Goal: Consume media (video, audio): Consume media (video, audio)

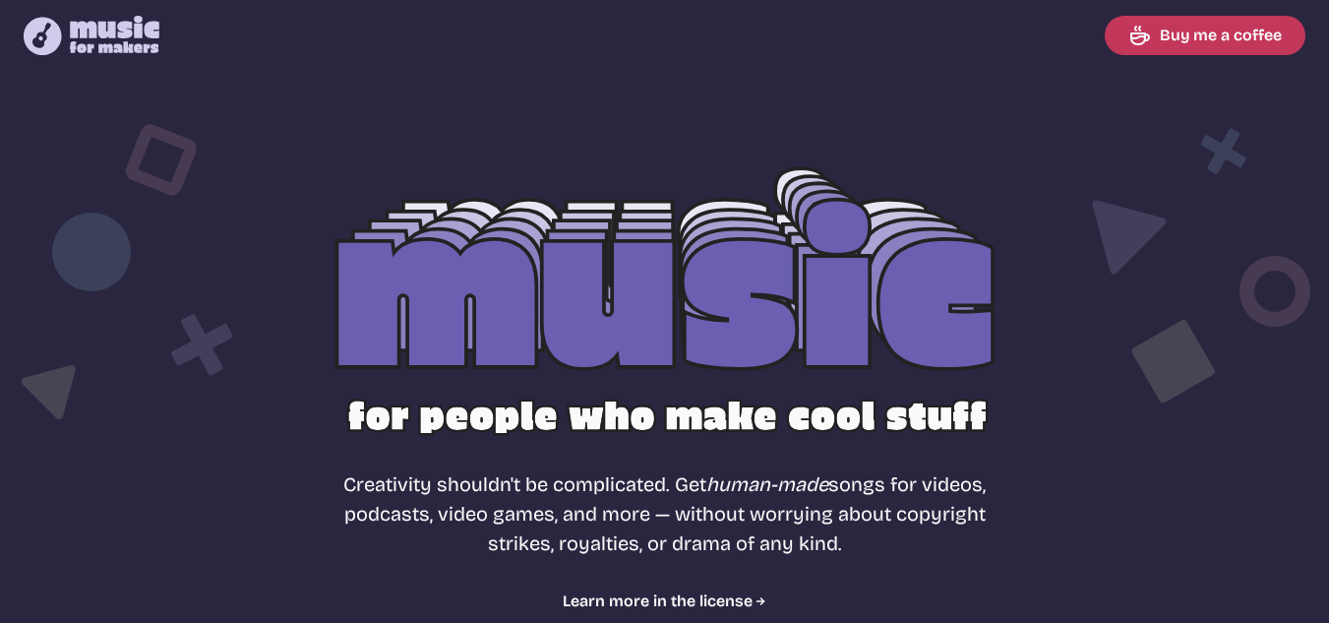
select select "most popular"
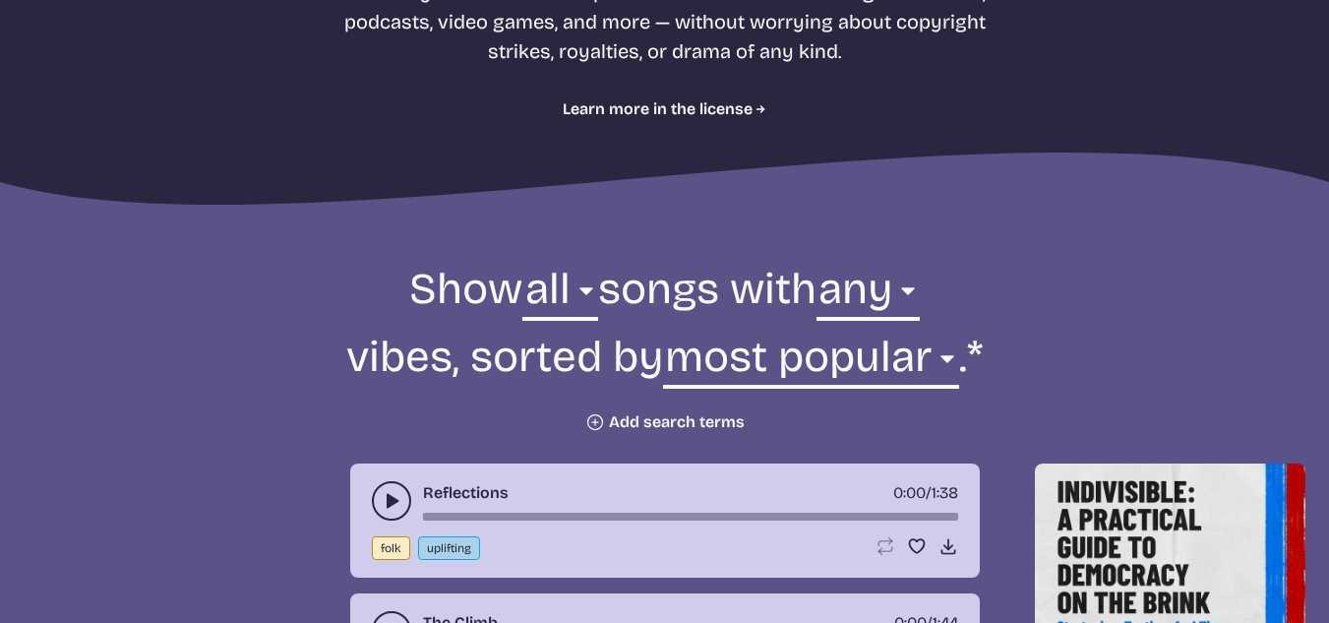
scroll to position [787, 0]
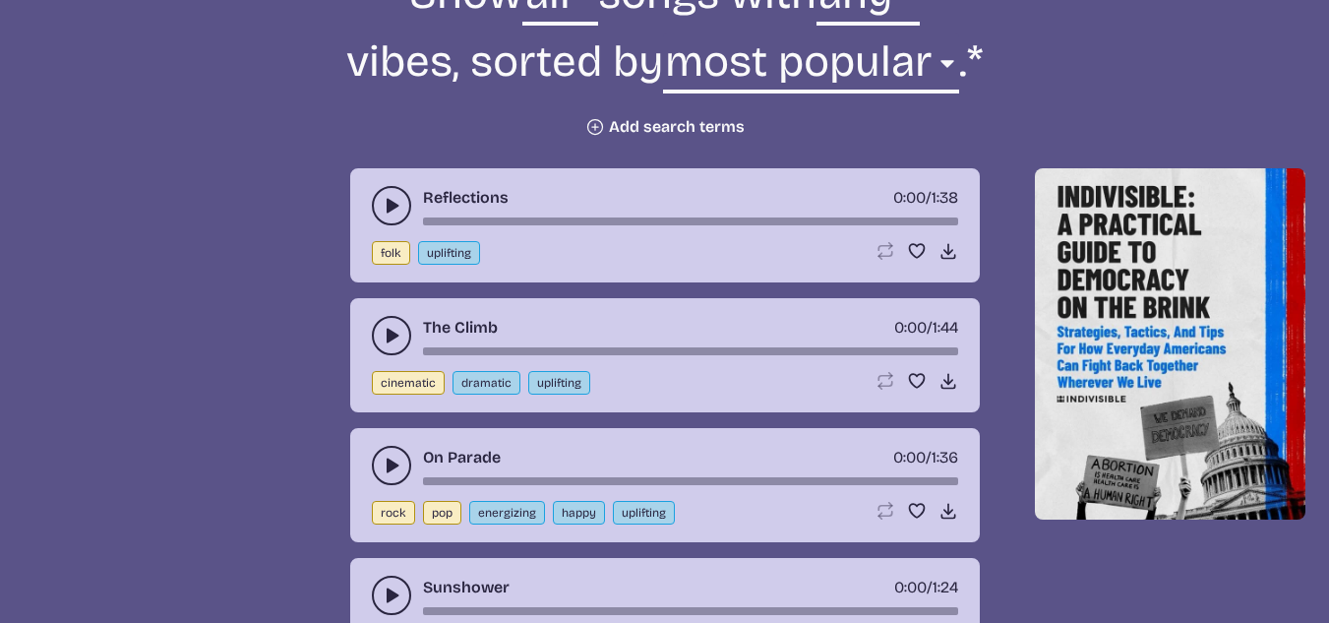
click at [374, 211] on button "play-pause toggle" at bounding box center [391, 205] width 39 height 39
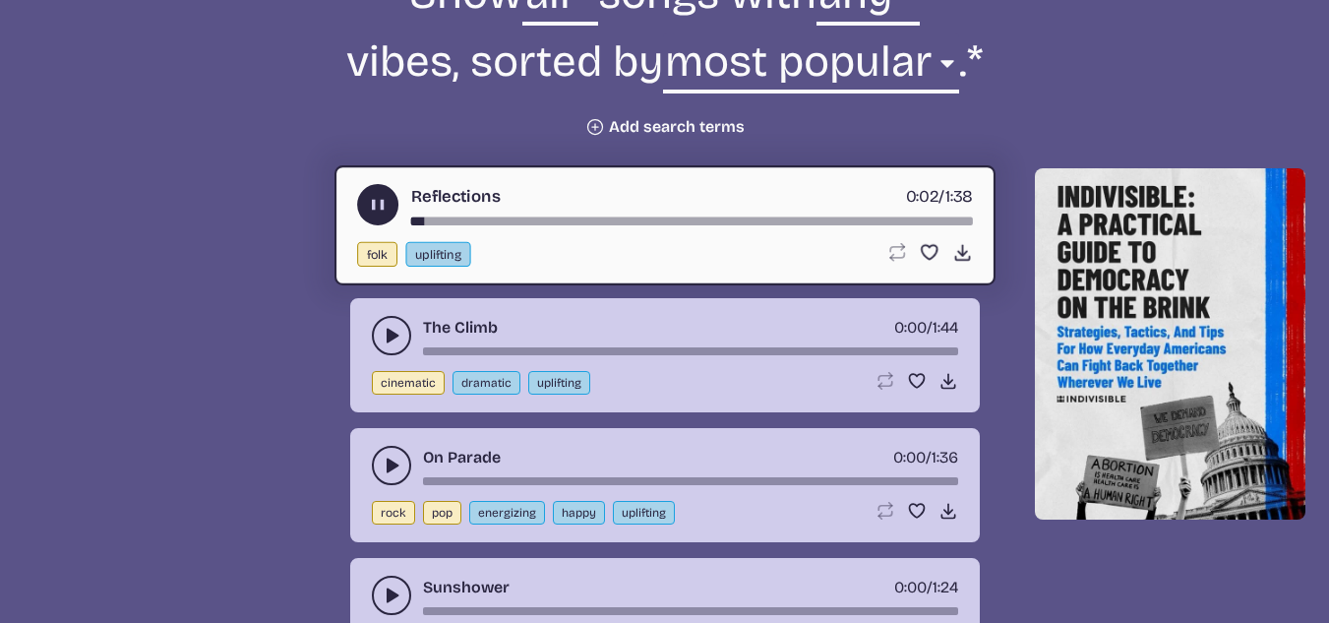
click at [378, 330] on button "play-pause toggle" at bounding box center [391, 335] width 39 height 39
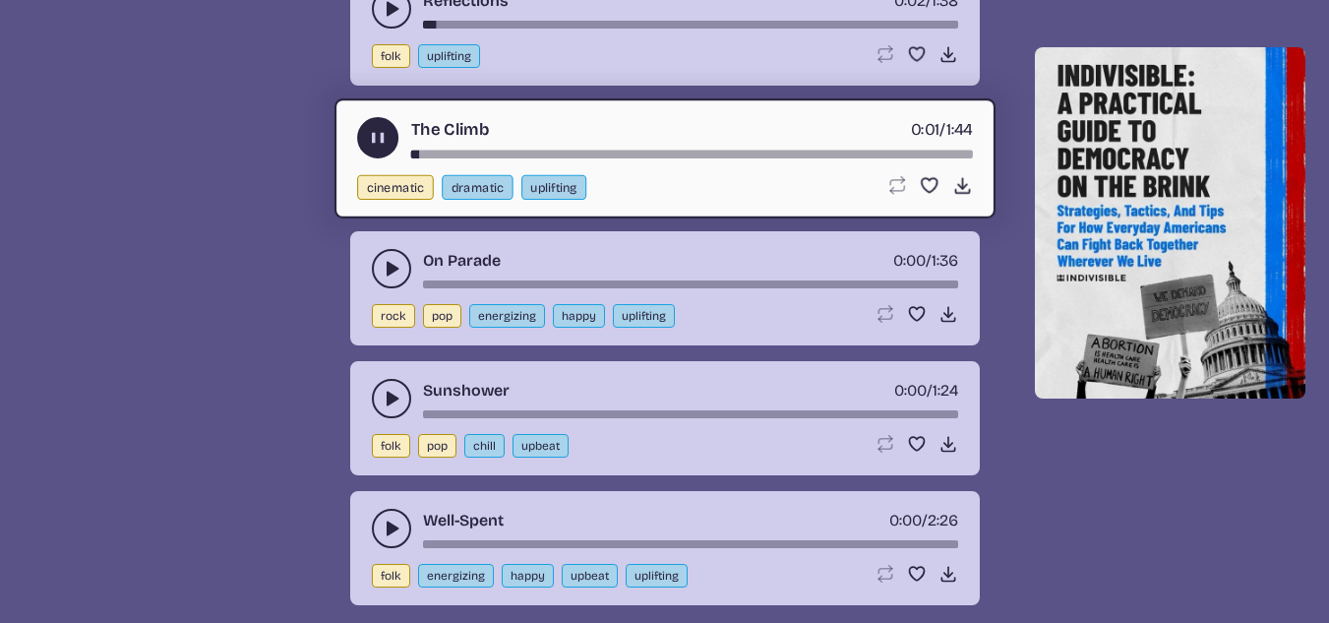
scroll to position [1082, 0]
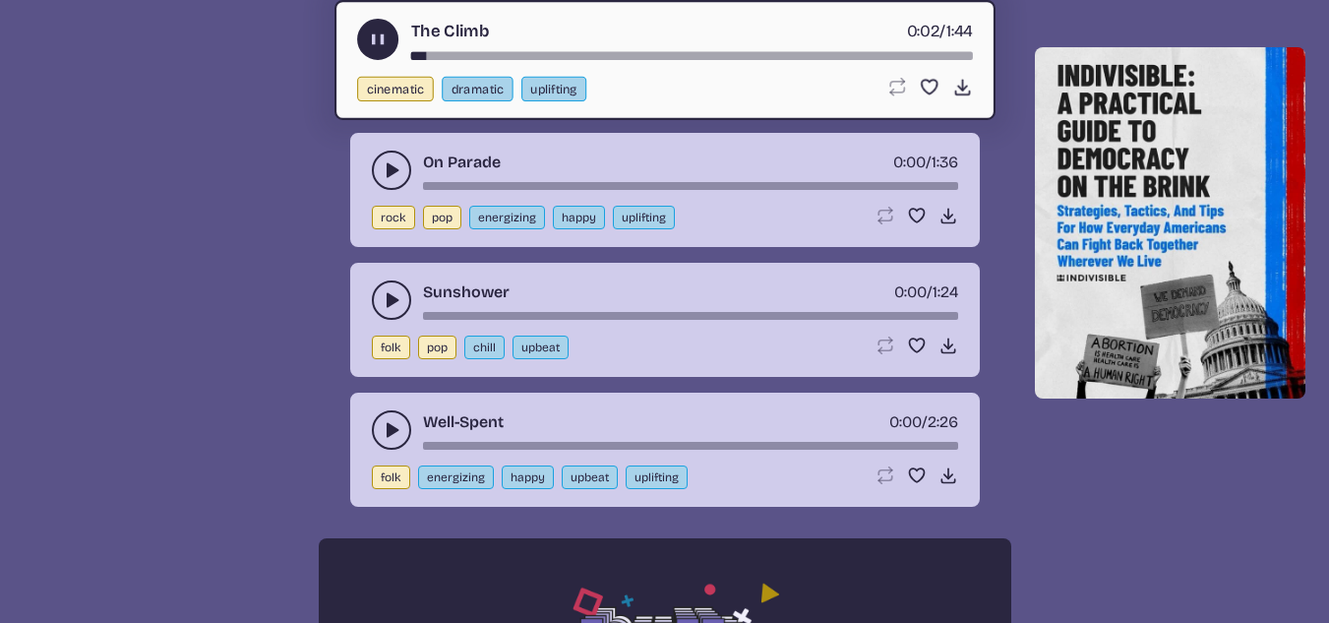
click at [394, 174] on icon "play-pause toggle" at bounding box center [392, 170] width 20 height 20
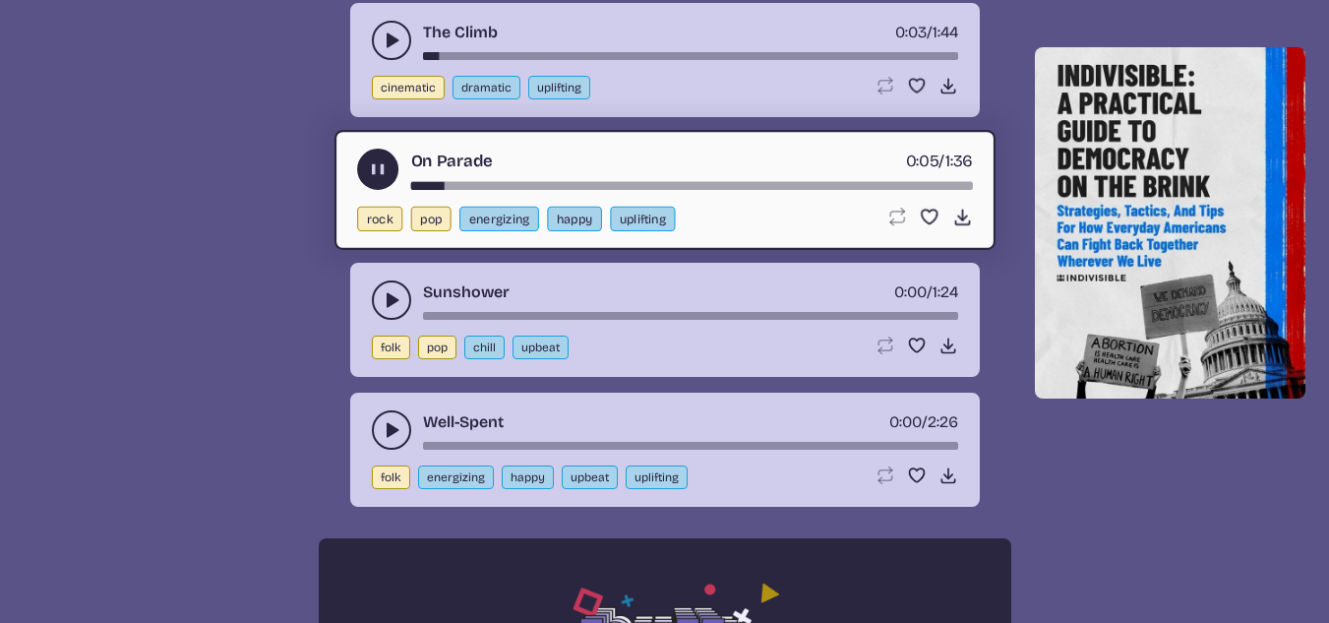
click at [383, 311] on button "play-pause toggle" at bounding box center [391, 299] width 39 height 39
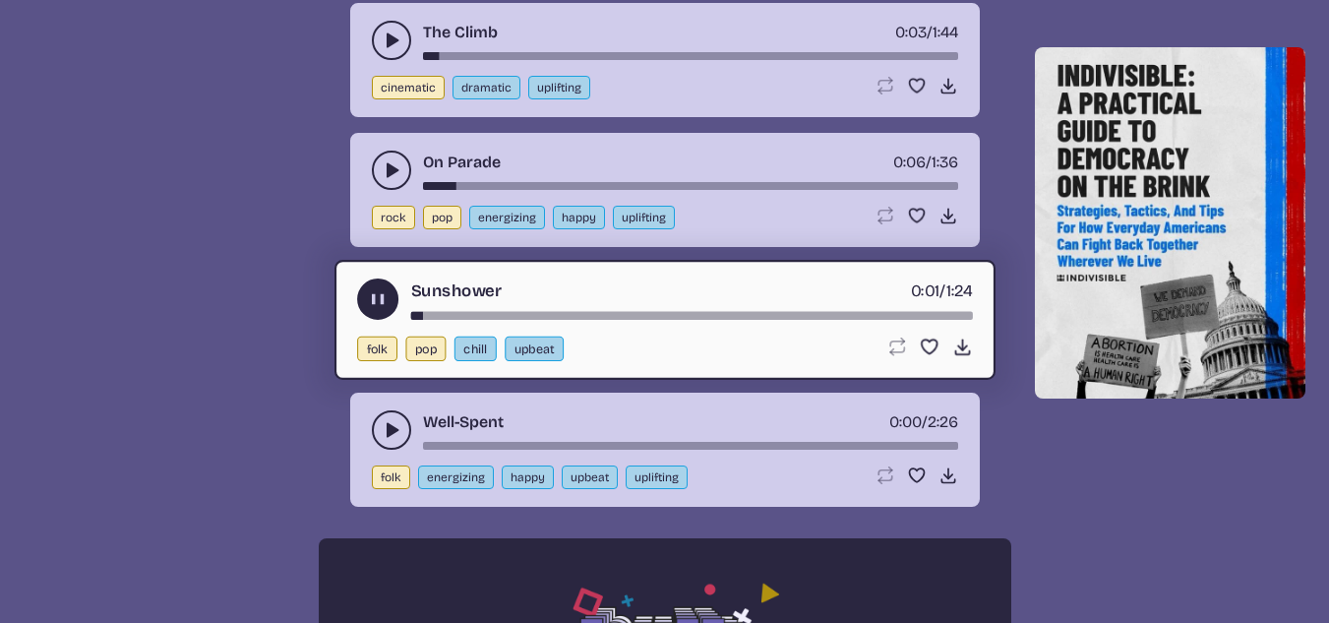
click at [383, 435] on icon "play-pause toggle" at bounding box center [392, 430] width 20 height 20
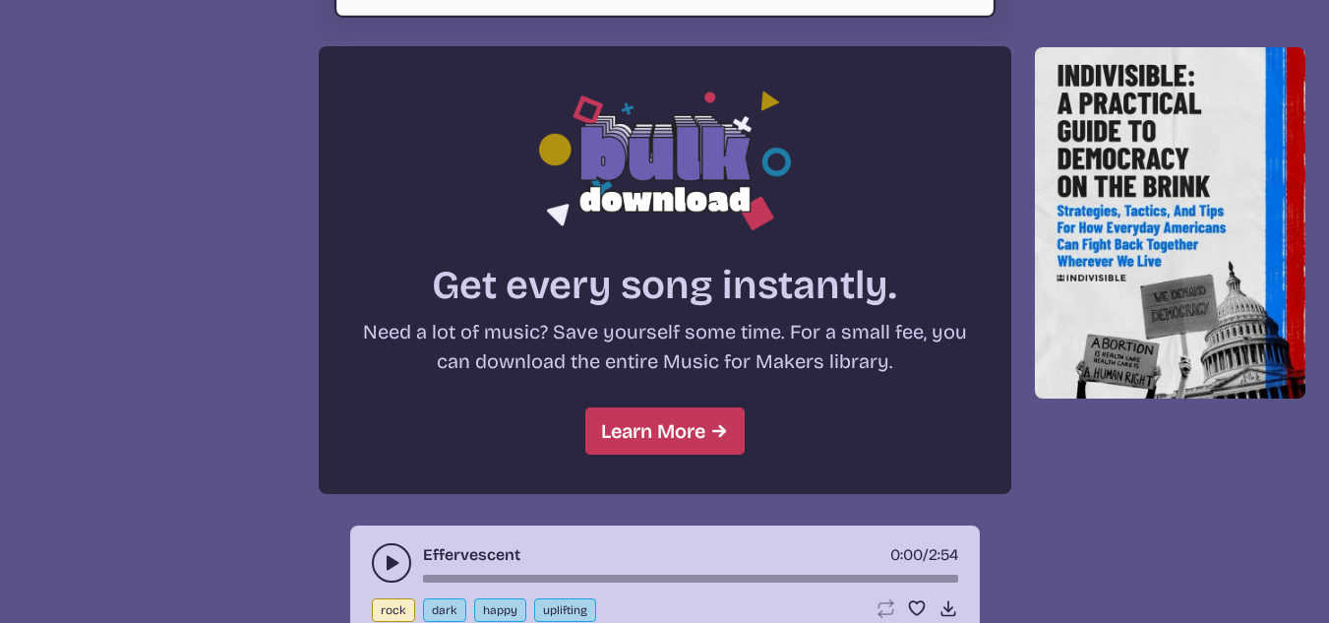
scroll to position [1771, 0]
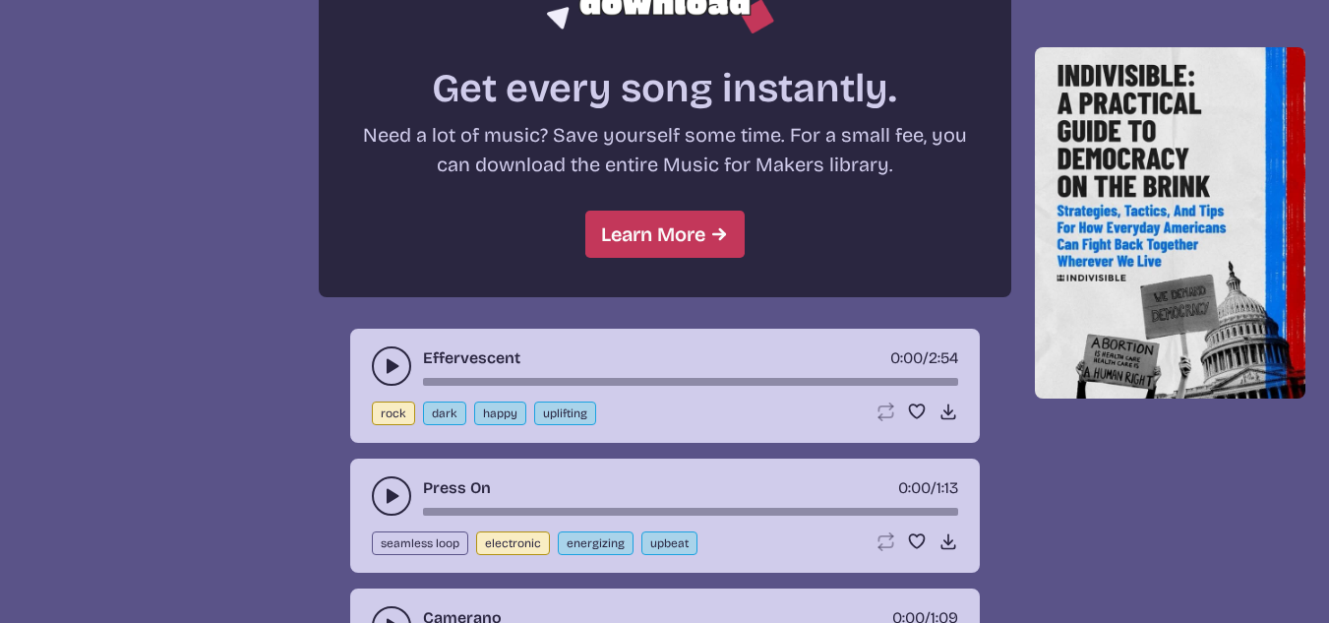
click at [380, 377] on button "play-pause toggle" at bounding box center [391, 365] width 39 height 39
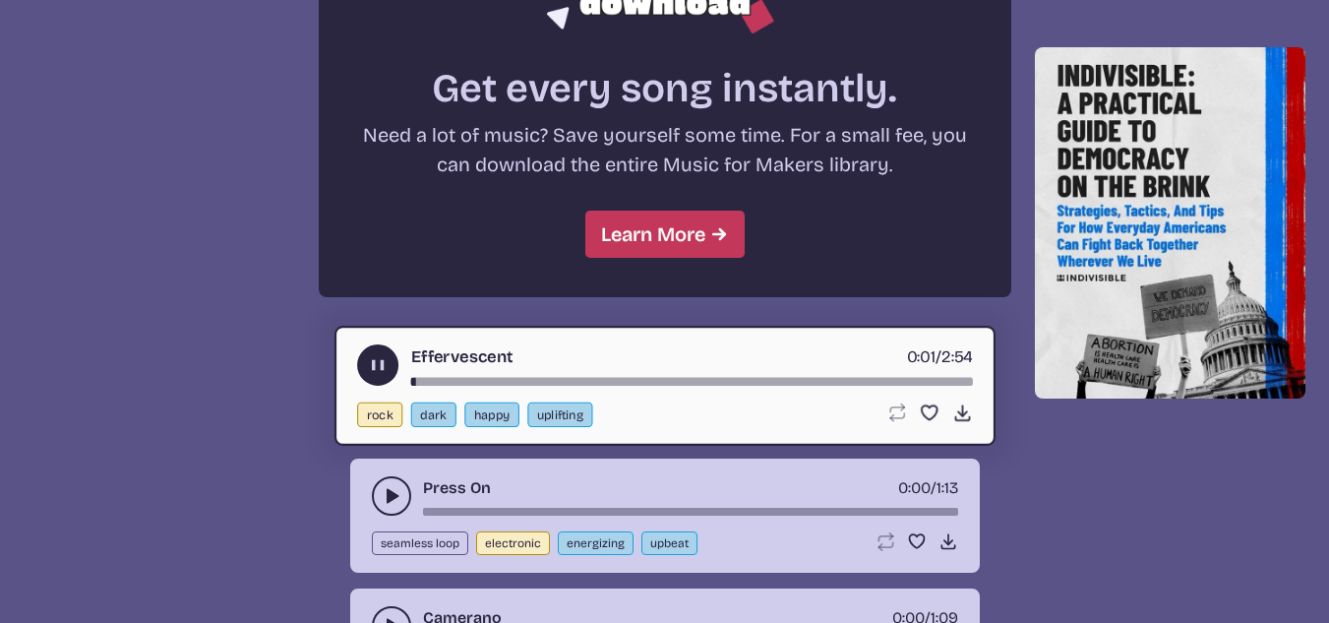
scroll to position [1869, 0]
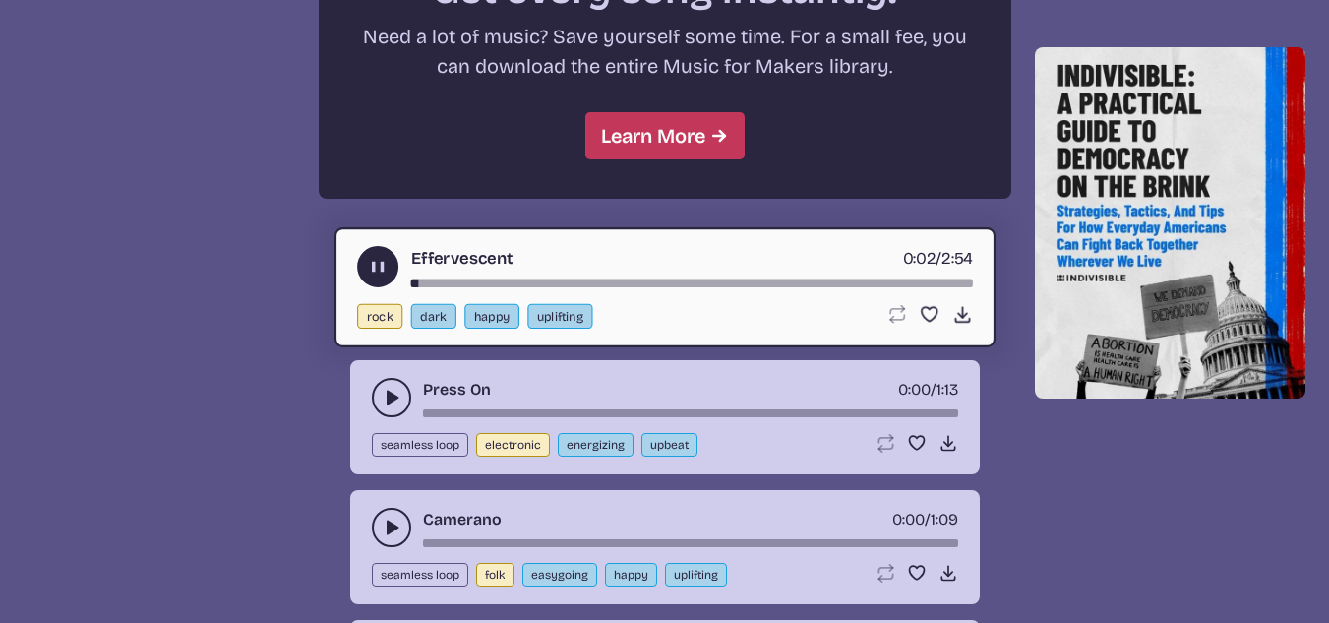
click at [398, 392] on icon "play-pause toggle" at bounding box center [392, 398] width 20 height 20
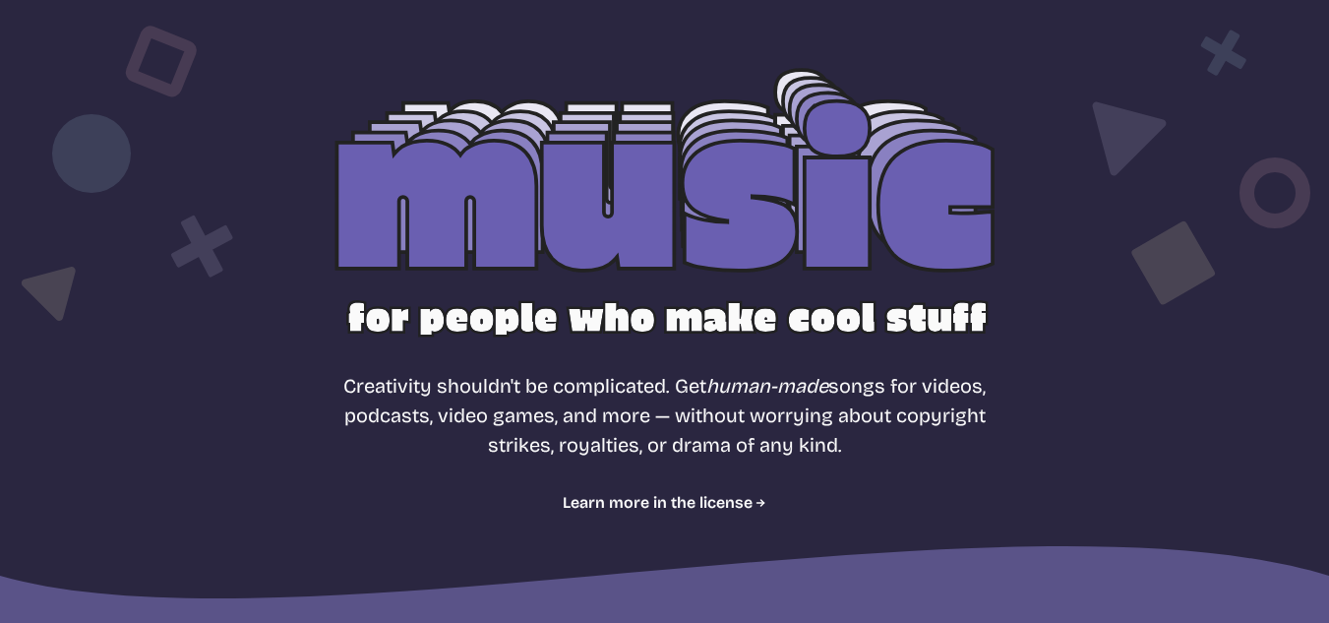
scroll to position [0, 0]
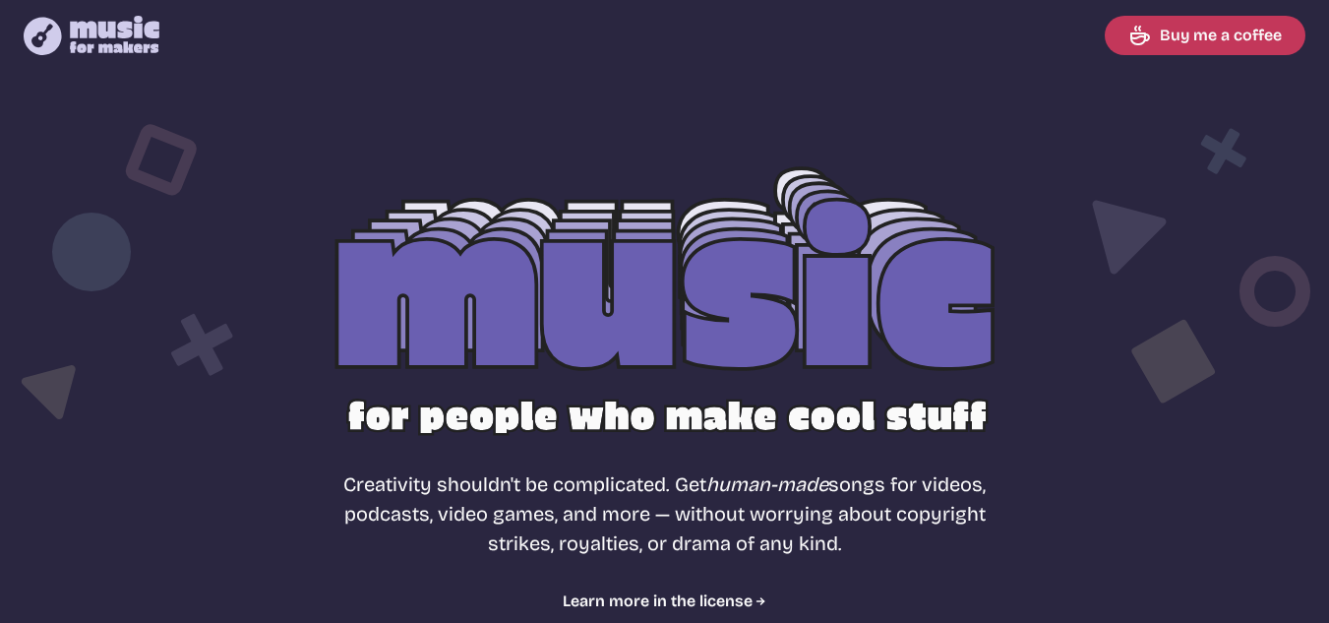
click at [102, 37] on icon at bounding box center [115, 34] width 90 height 37
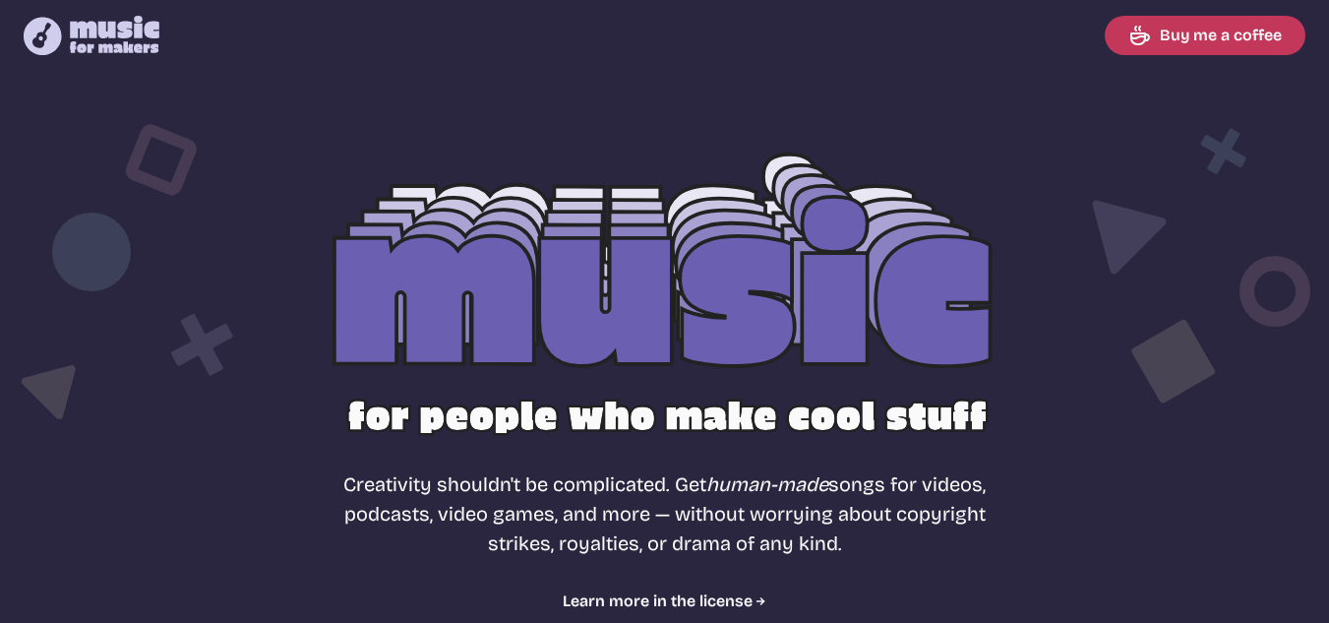
click at [615, 251] on div at bounding box center [664, 317] width 1259 height 398
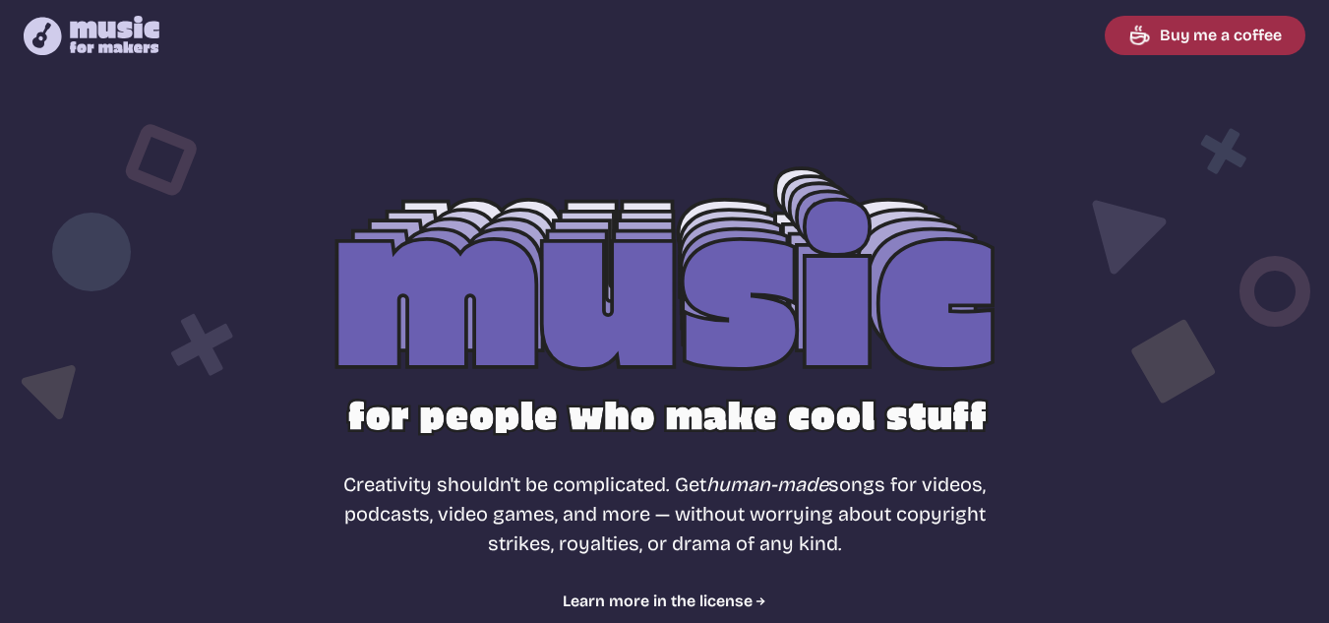
click at [1161, 36] on link "Buy me a coffee" at bounding box center [1205, 35] width 201 height 39
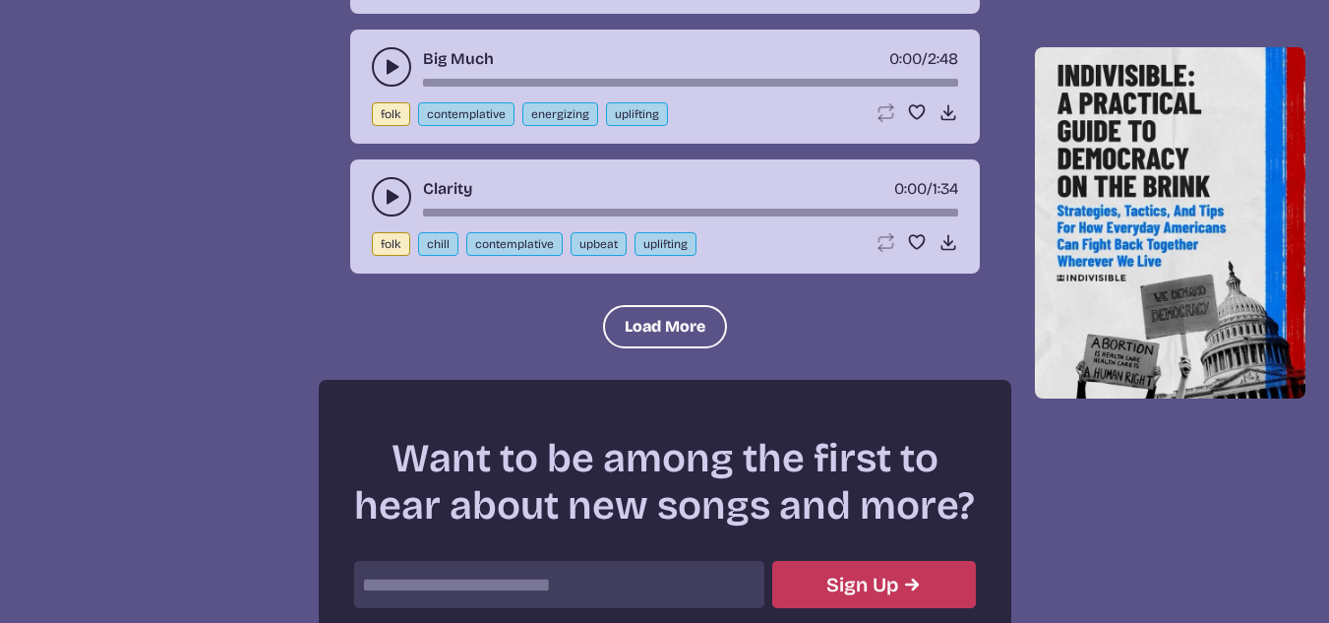
scroll to position [2165, 0]
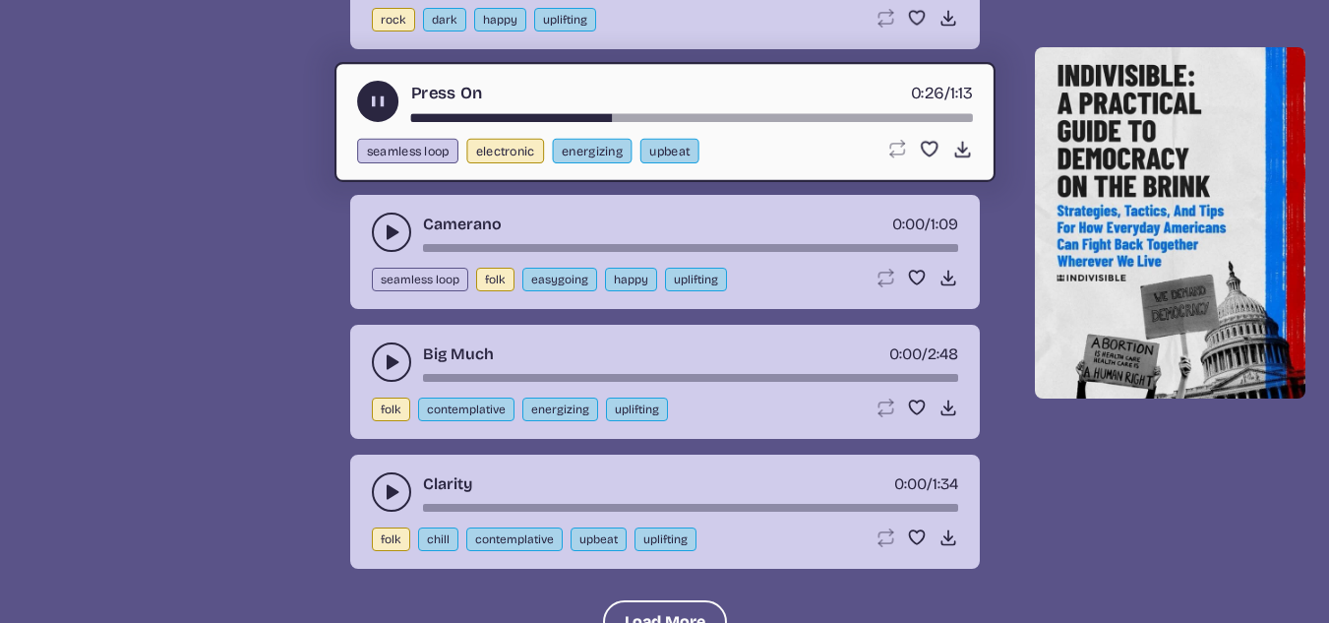
click at [372, 360] on button "play-pause toggle" at bounding box center [391, 361] width 39 height 39
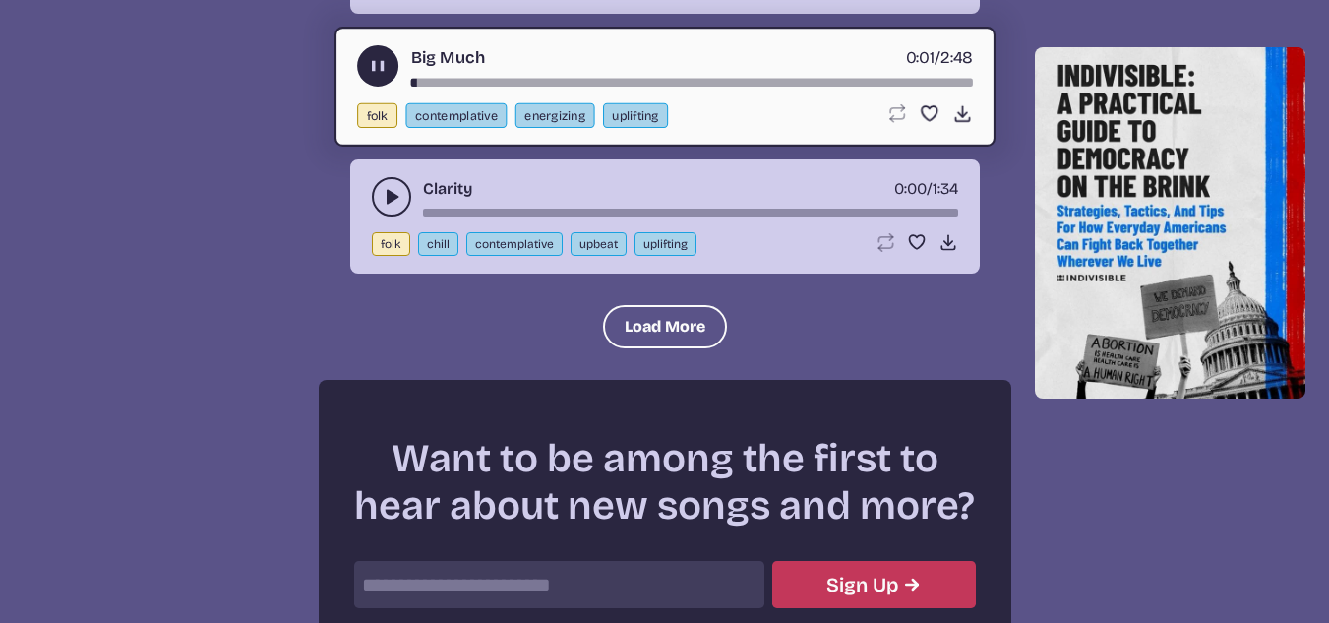
scroll to position [2361, 0]
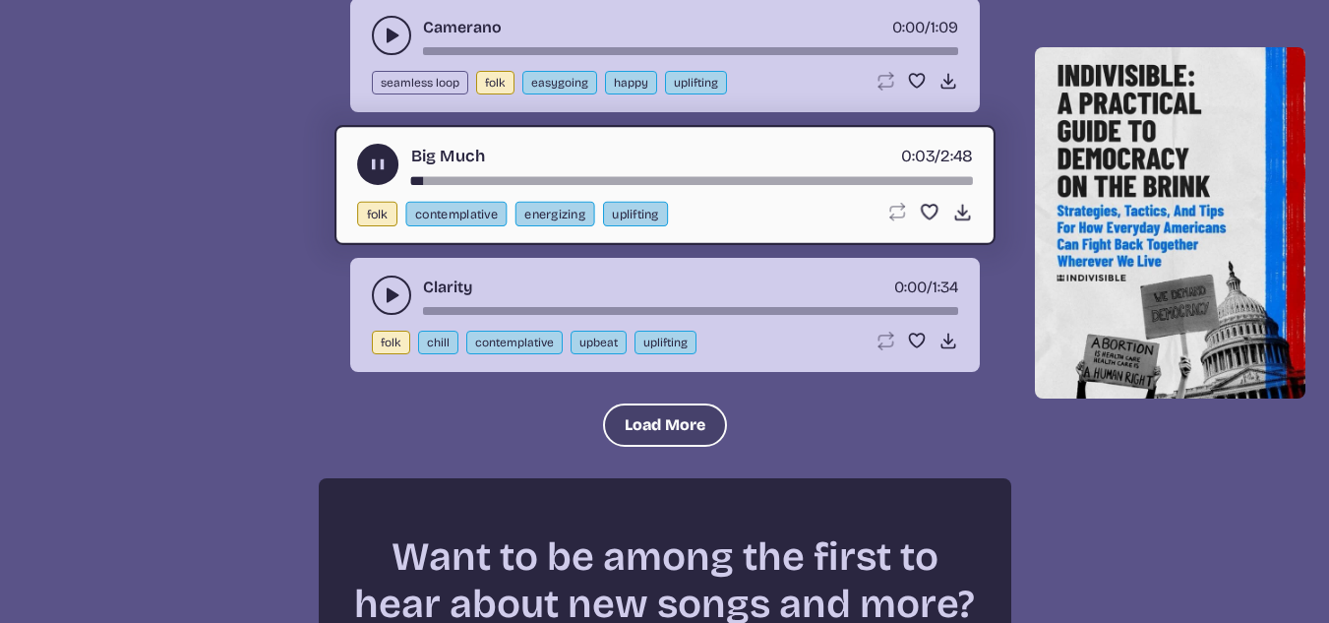
click at [660, 434] on button "Load More" at bounding box center [665, 424] width 124 height 43
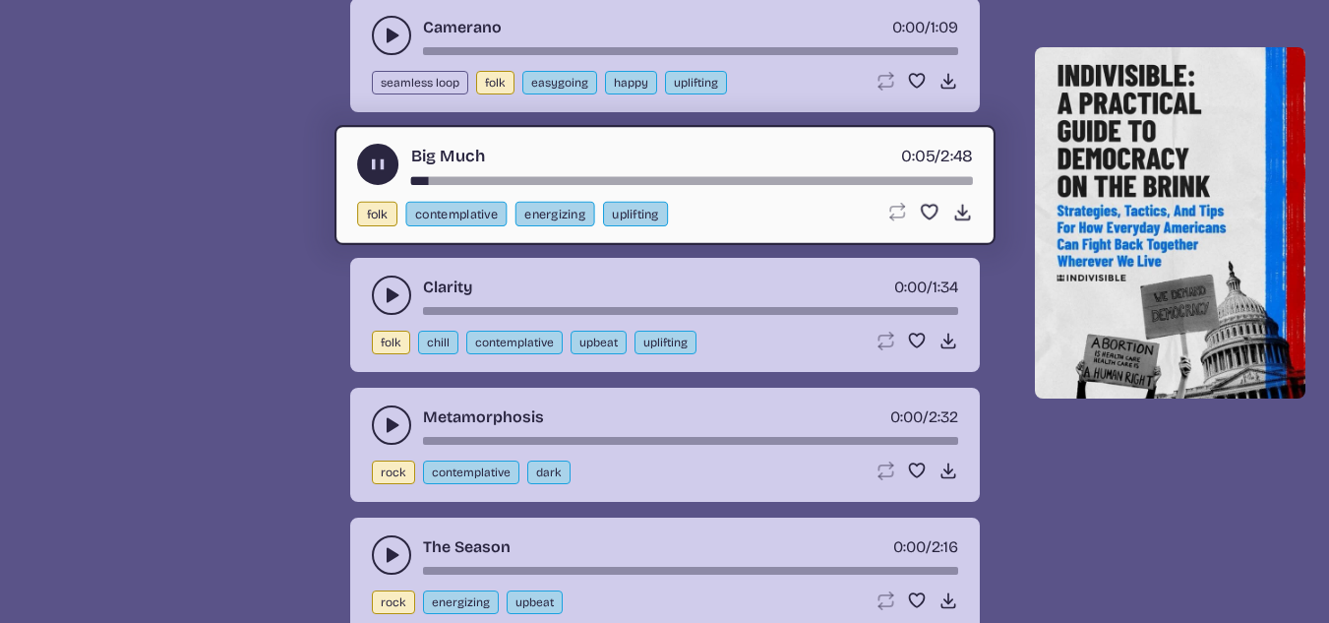
click at [399, 305] on icon "play-pause toggle" at bounding box center [392, 295] width 20 height 20
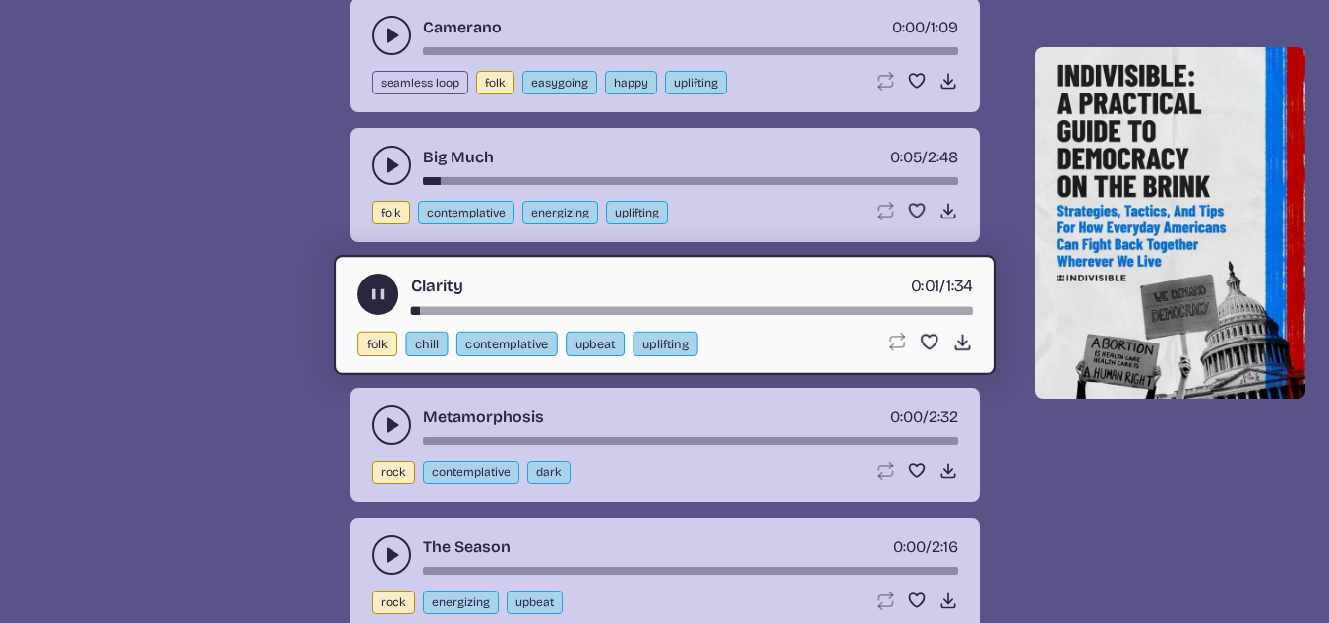
click at [386, 434] on icon "play-pause toggle" at bounding box center [392, 425] width 20 height 20
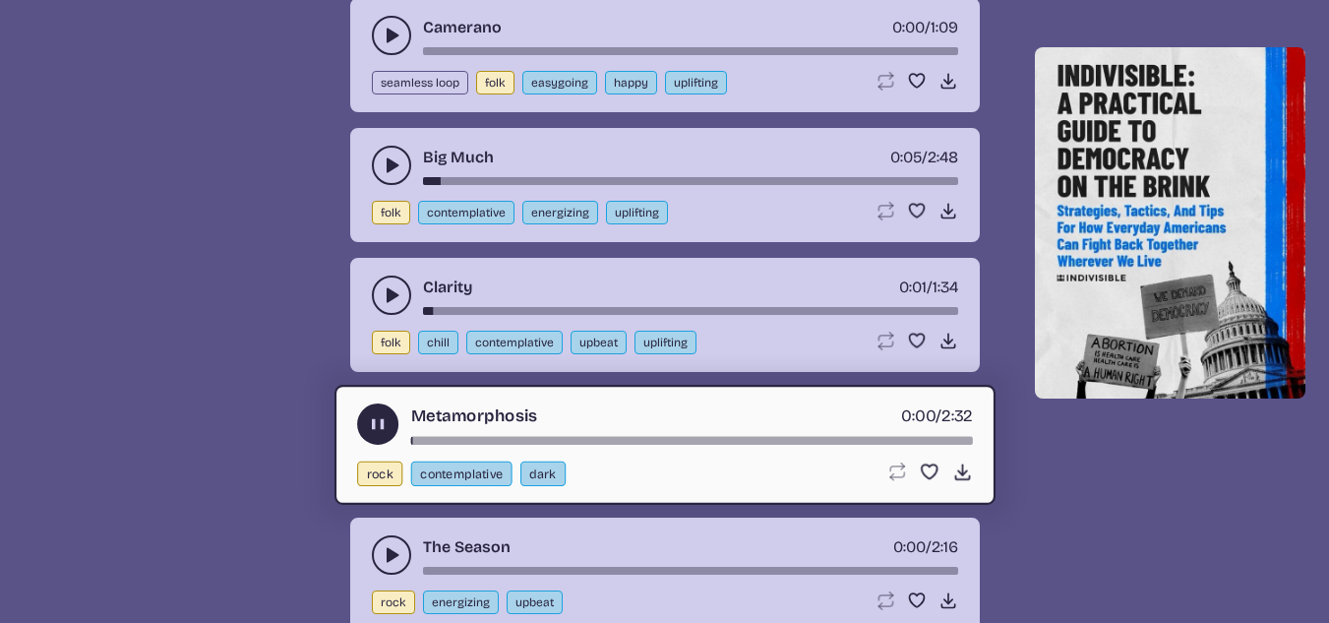
scroll to position [2558, 0]
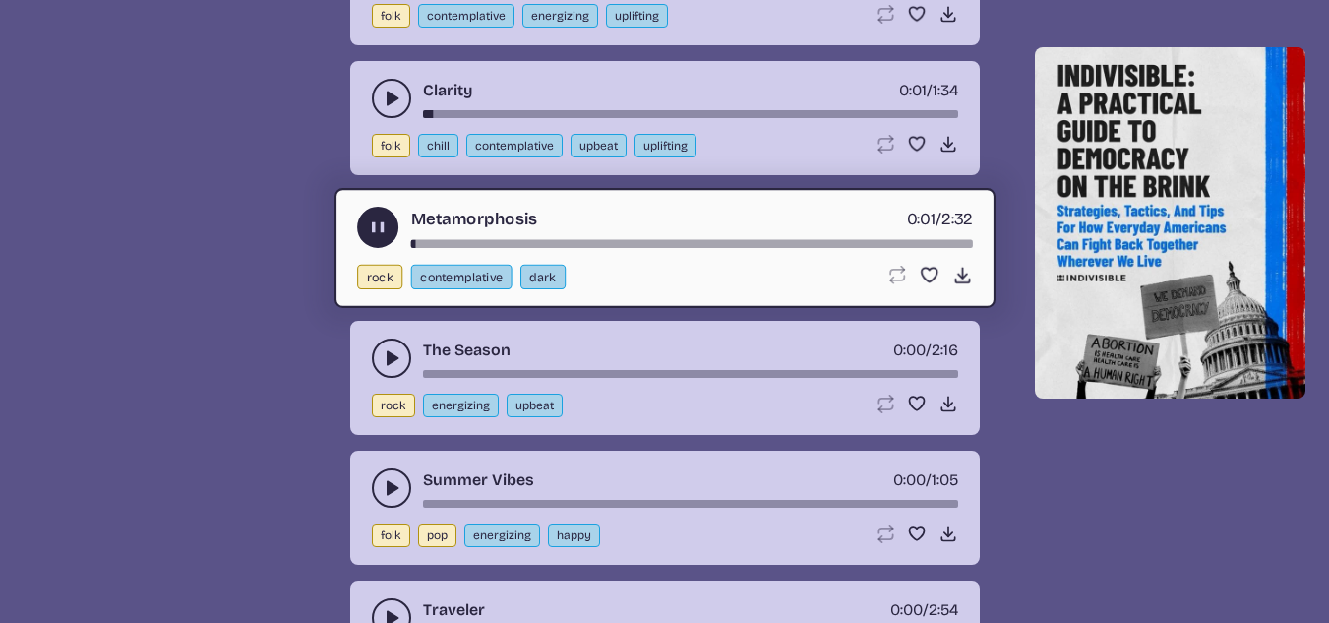
click at [384, 363] on icon "play-pause toggle" at bounding box center [392, 358] width 20 height 20
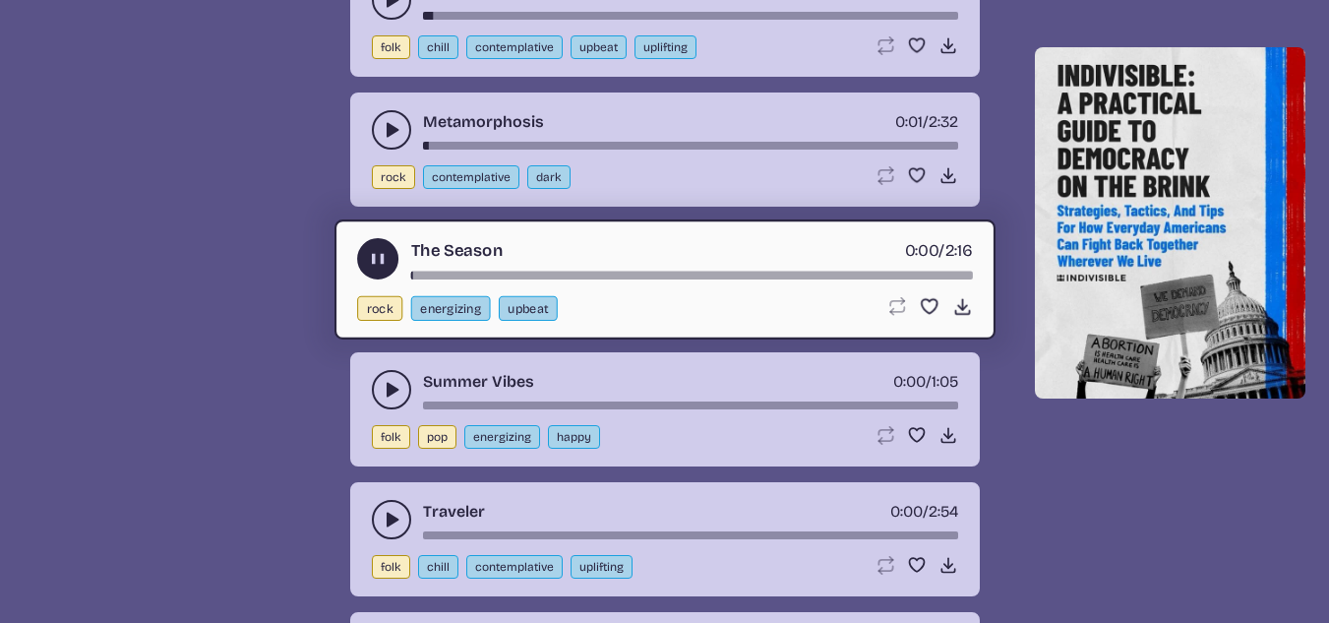
scroll to position [2755, 0]
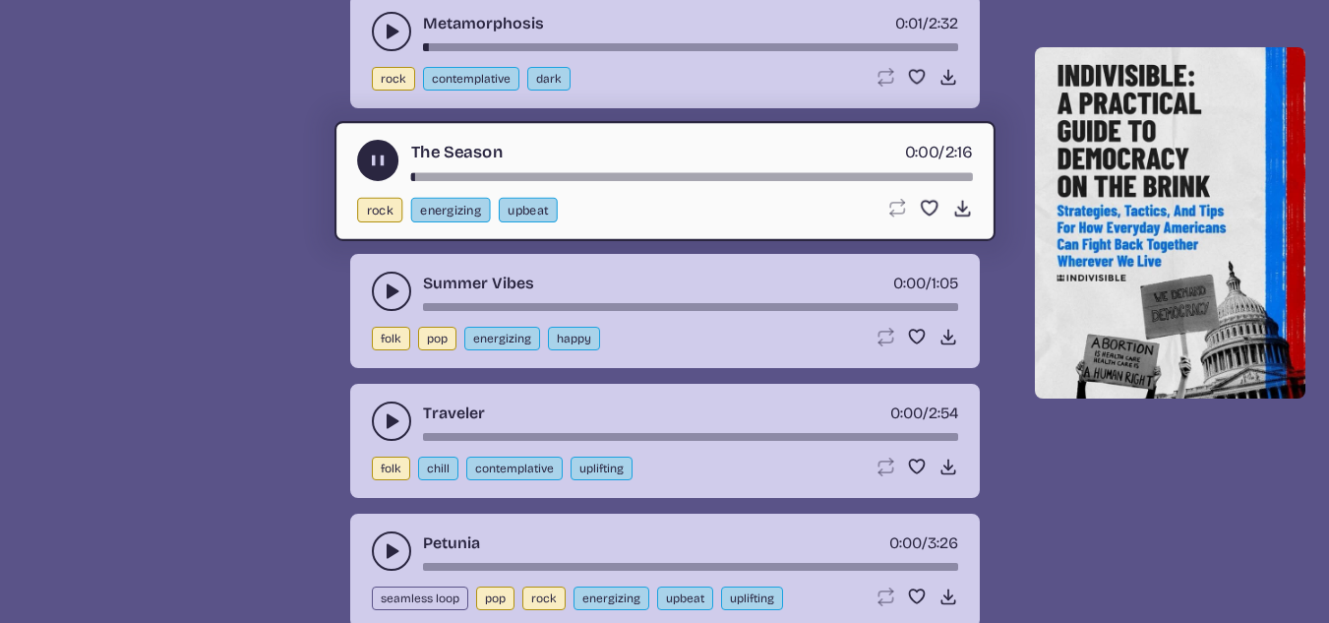
click at [394, 270] on div "Summer Vibes 0:00 / 1:05 folk pop energizing happy Loop song Loop this song. Fa…" at bounding box center [665, 311] width 630 height 114
click at [390, 284] on icon "play-pause toggle" at bounding box center [392, 291] width 20 height 20
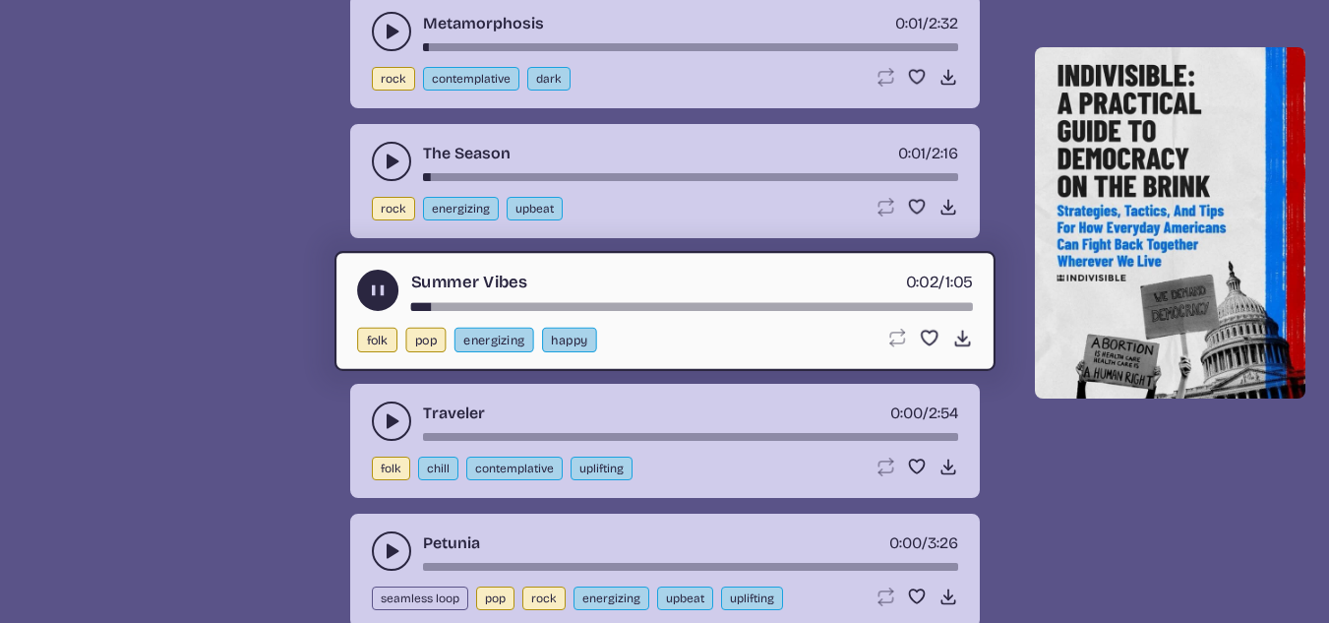
click at [377, 423] on button "play-pause toggle" at bounding box center [391, 420] width 39 height 39
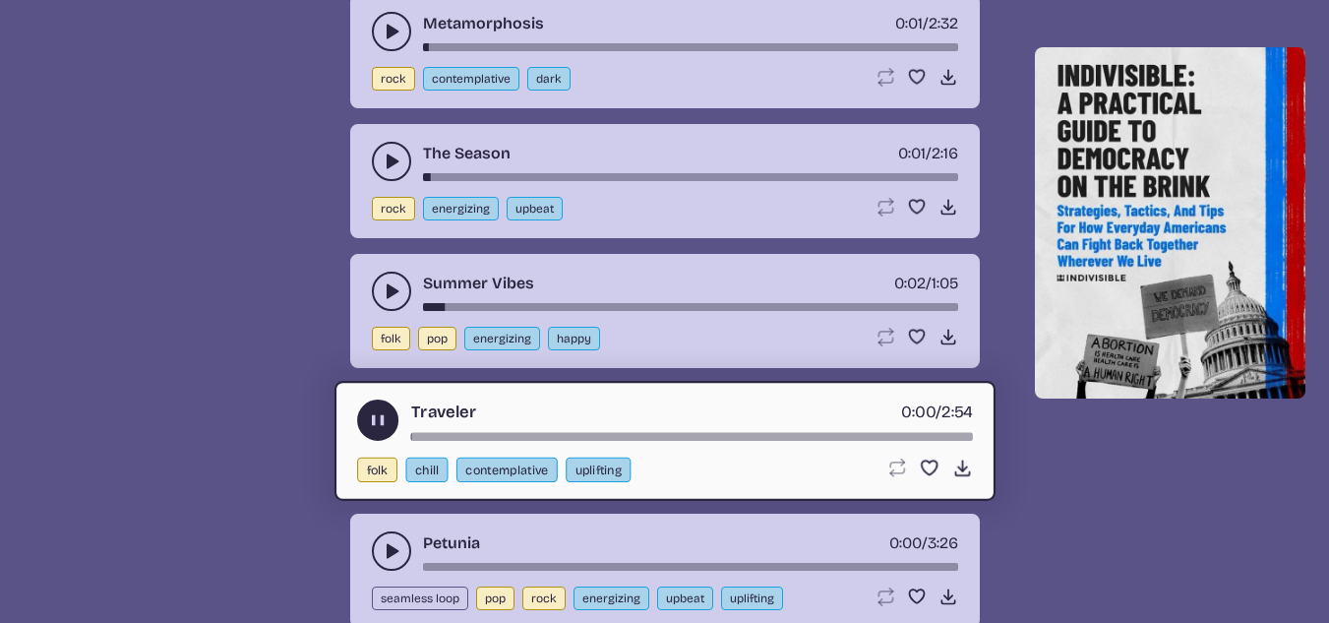
scroll to position [3050, 0]
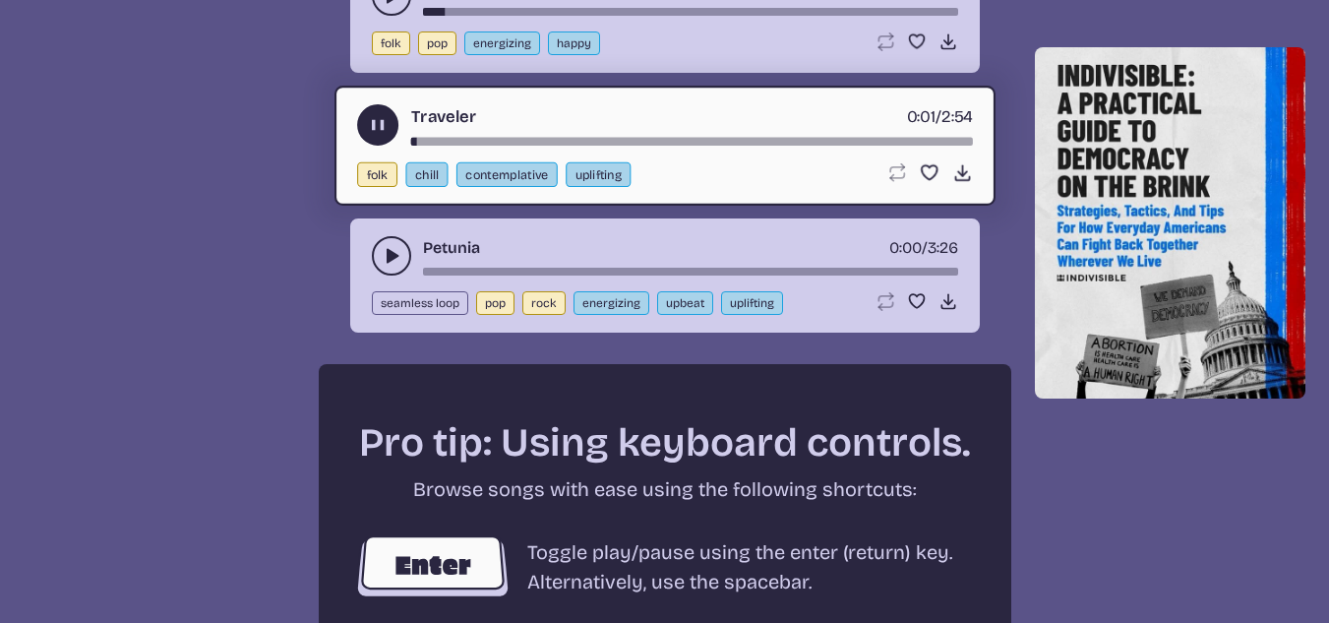
click at [399, 259] on icon "play-pause toggle" at bounding box center [392, 256] width 20 height 20
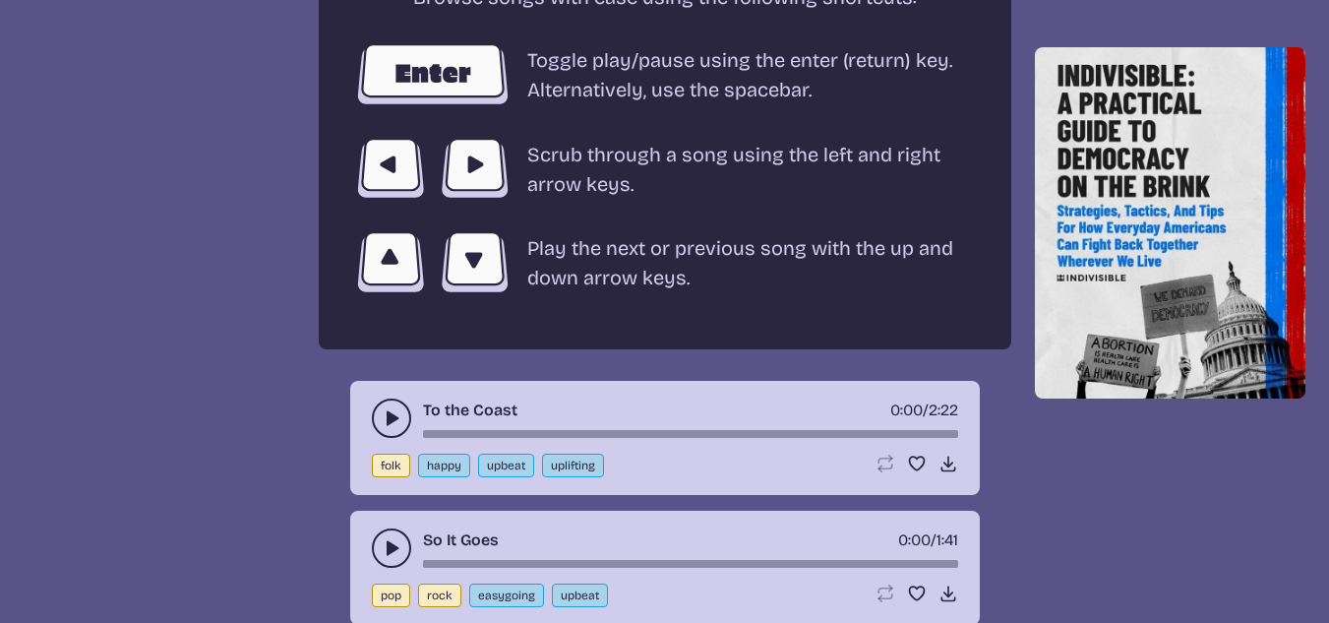
scroll to position [3640, 0]
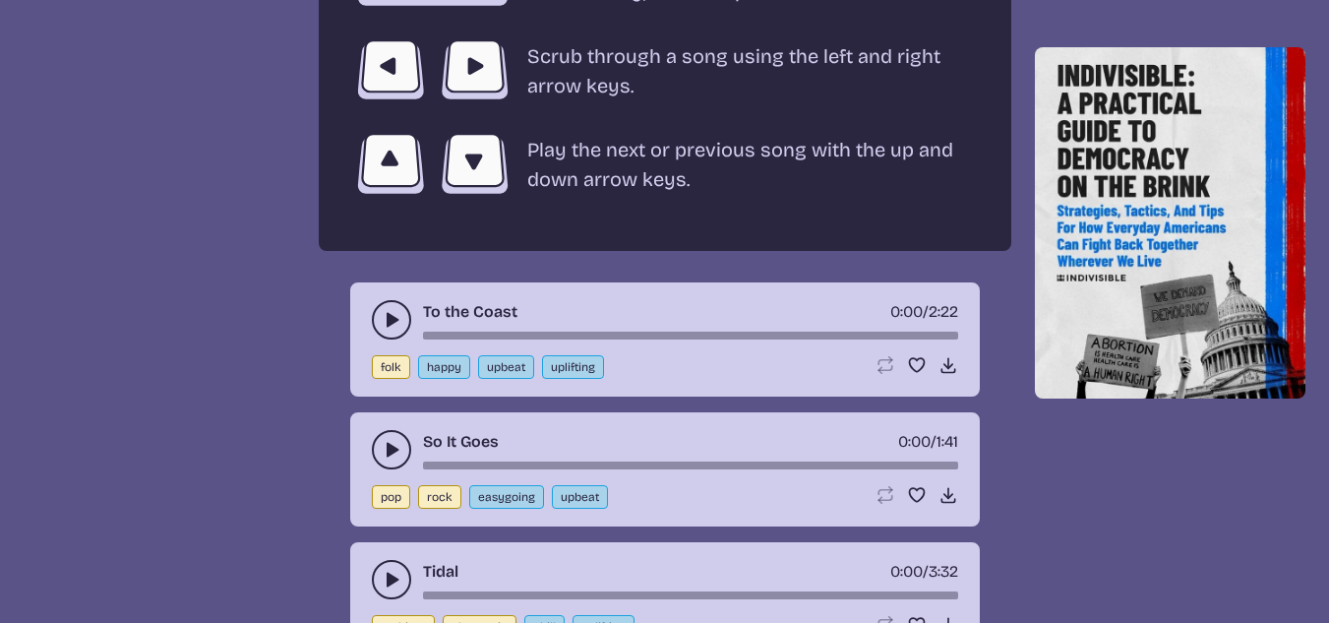
click at [398, 323] on icon "play-pause toggle" at bounding box center [392, 320] width 20 height 20
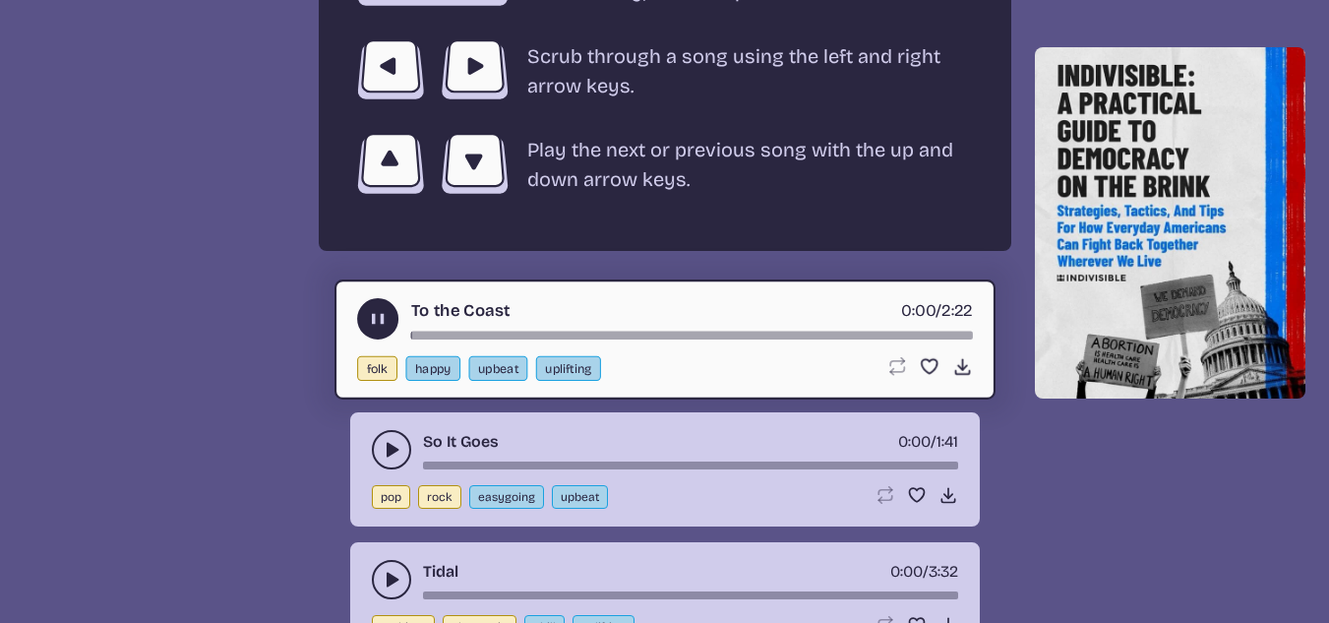
scroll to position [3739, 0]
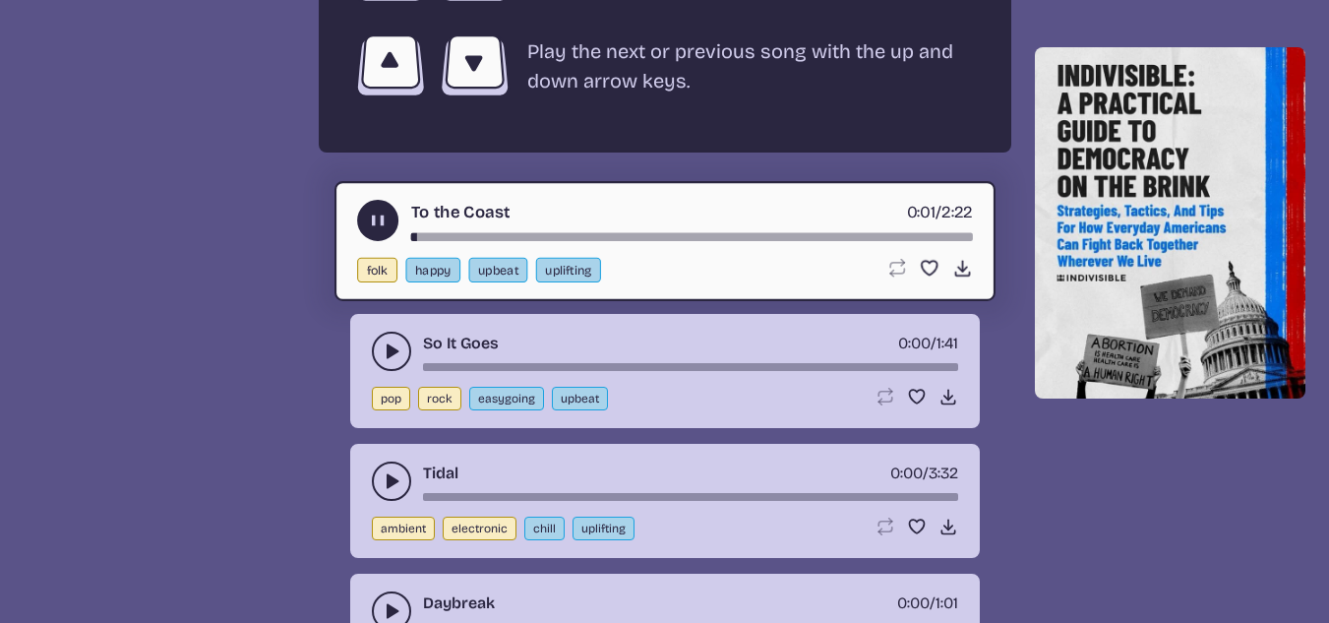
click at [390, 348] on use "play-pause toggle" at bounding box center [392, 351] width 20 height 20
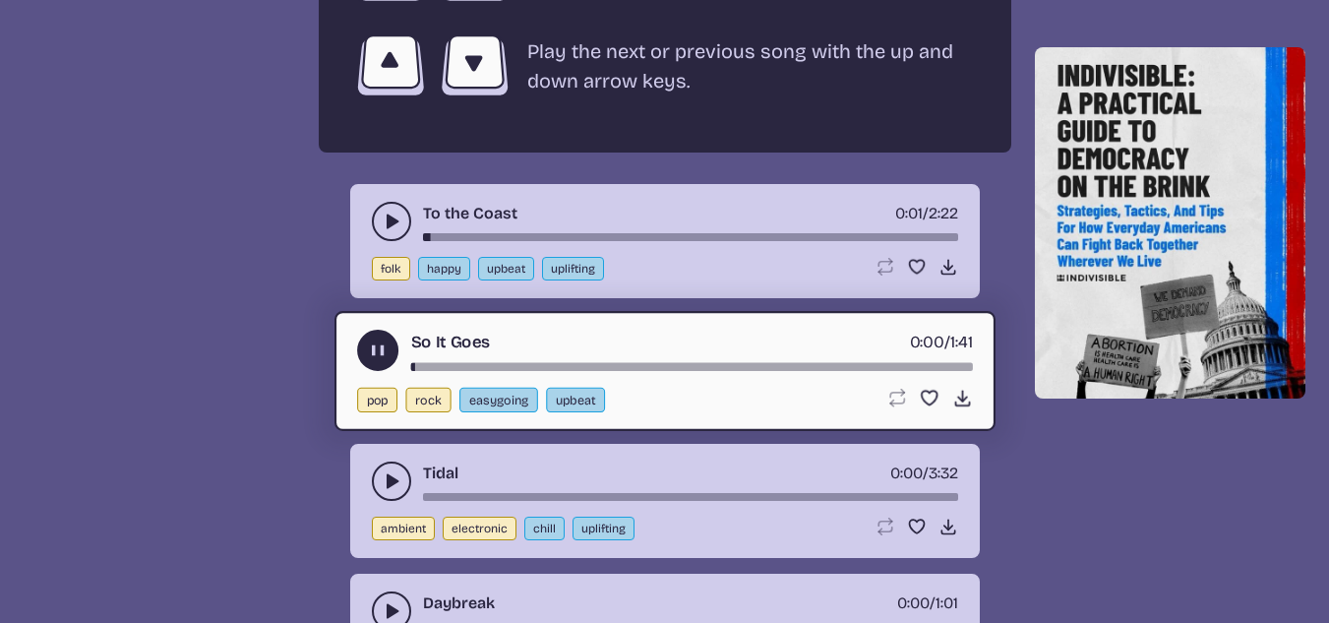
scroll to position [4034, 0]
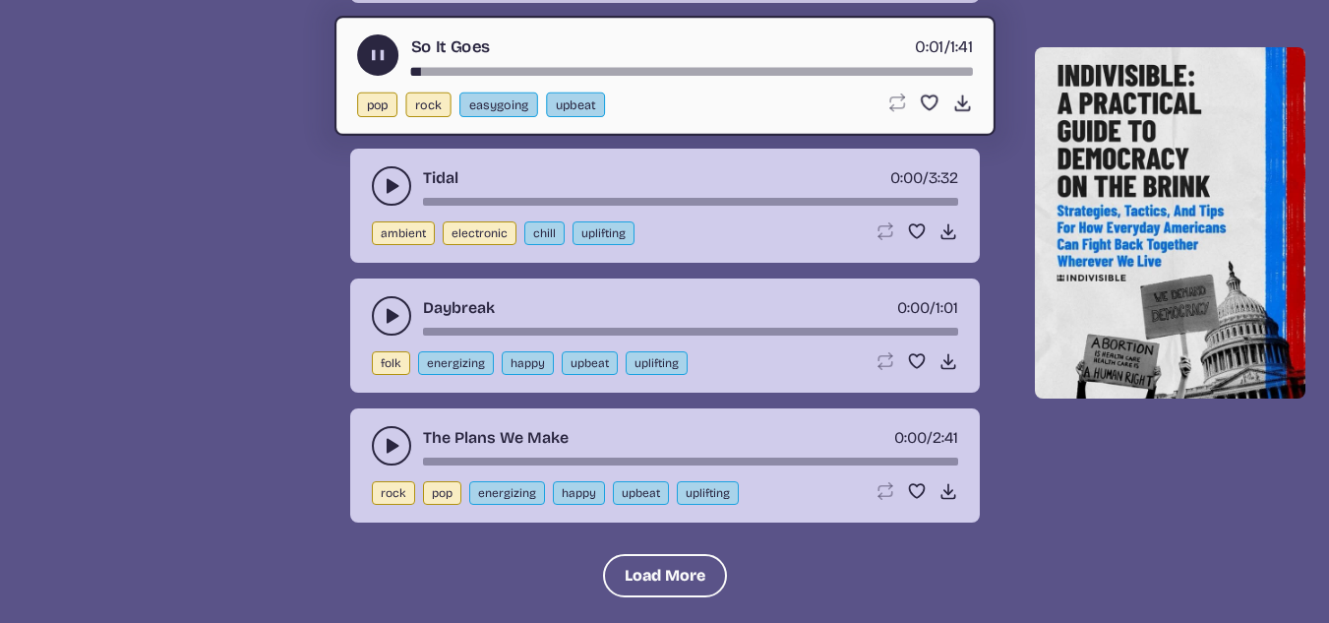
click at [404, 200] on button "play-pause toggle" at bounding box center [391, 185] width 39 height 39
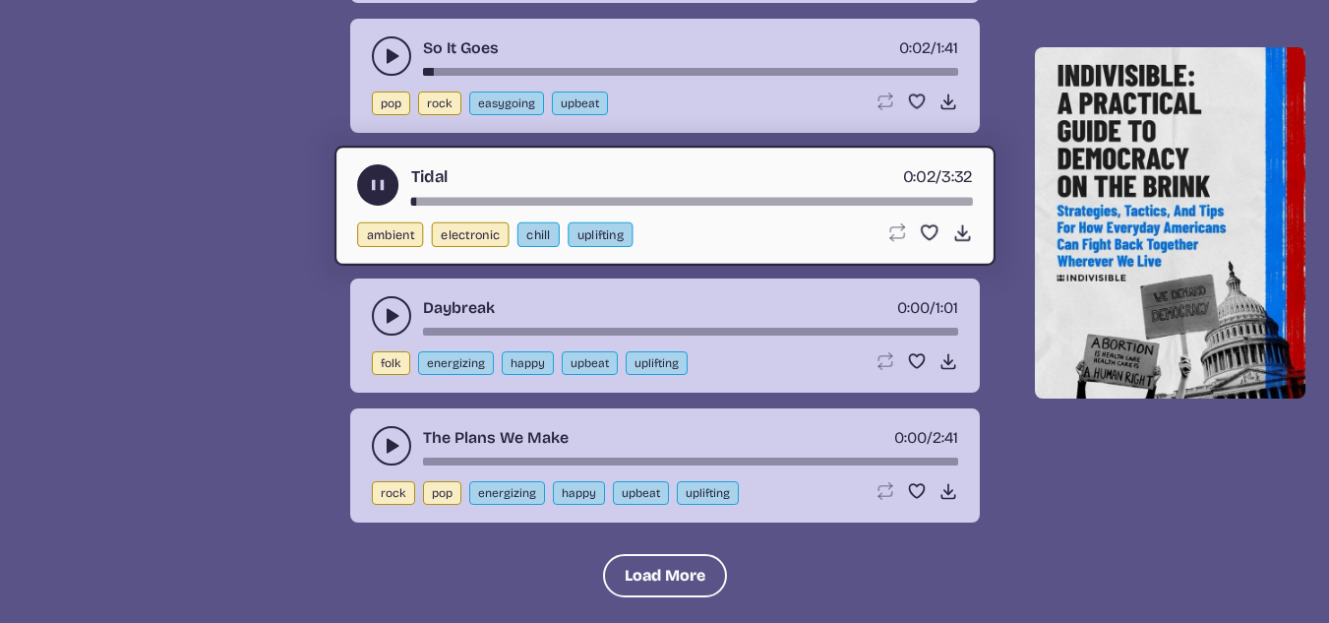
click at [398, 322] on icon "play-pause toggle" at bounding box center [392, 316] width 20 height 20
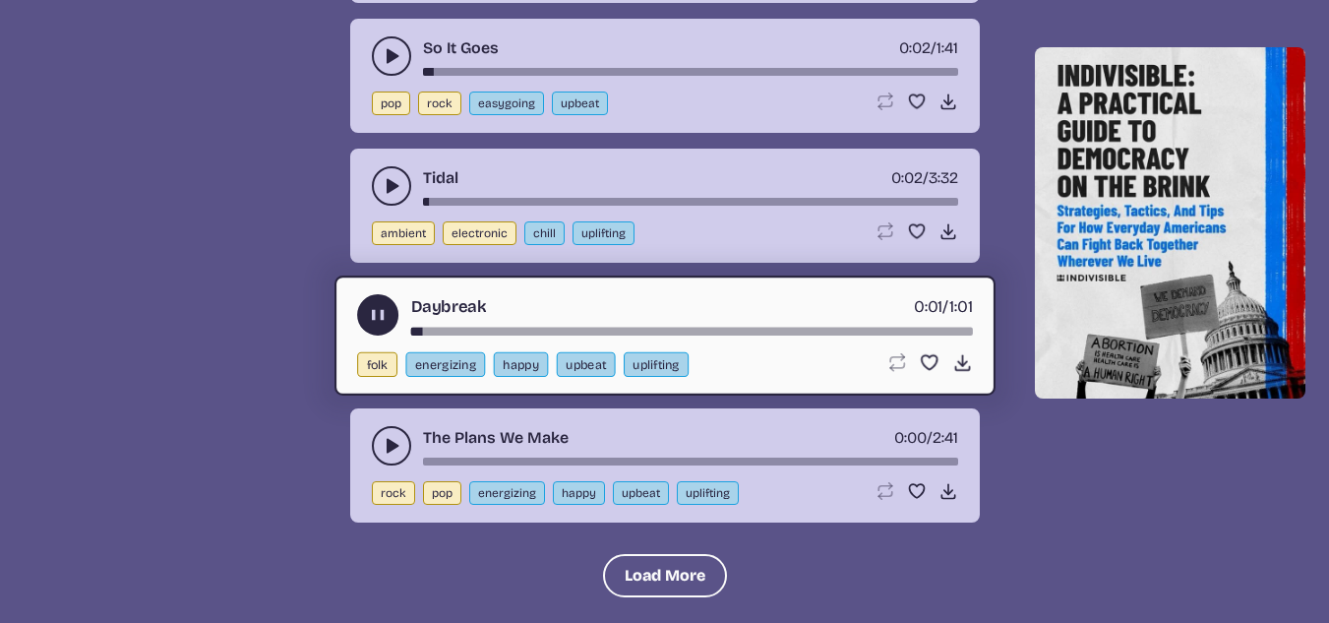
click at [432, 491] on button "pop" at bounding box center [442, 493] width 38 height 24
select select "pop"
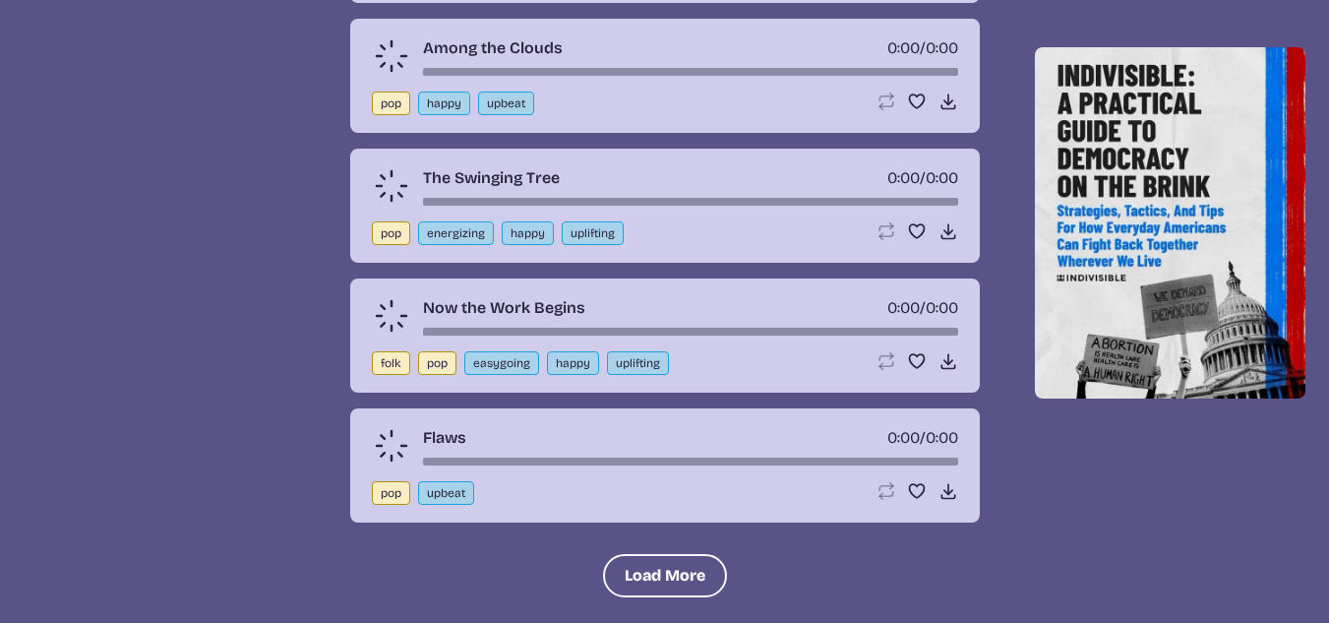
scroll to position [705, 0]
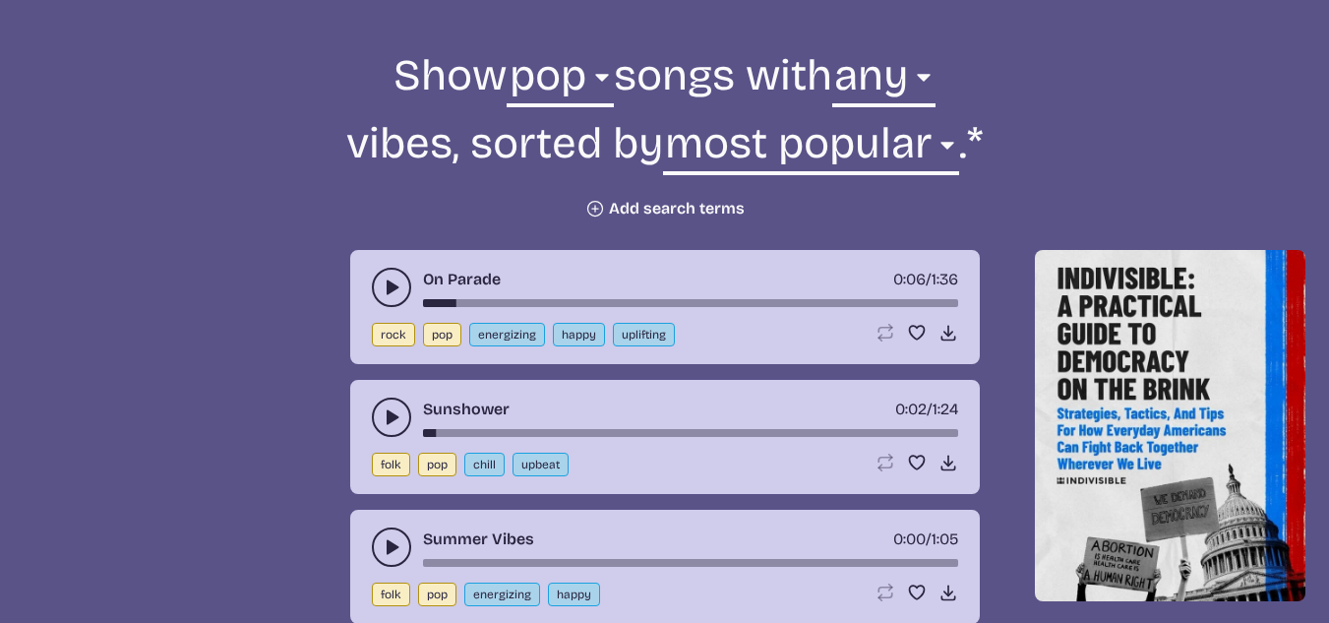
click at [387, 286] on use "play-pause toggle" at bounding box center [392, 287] width 20 height 20
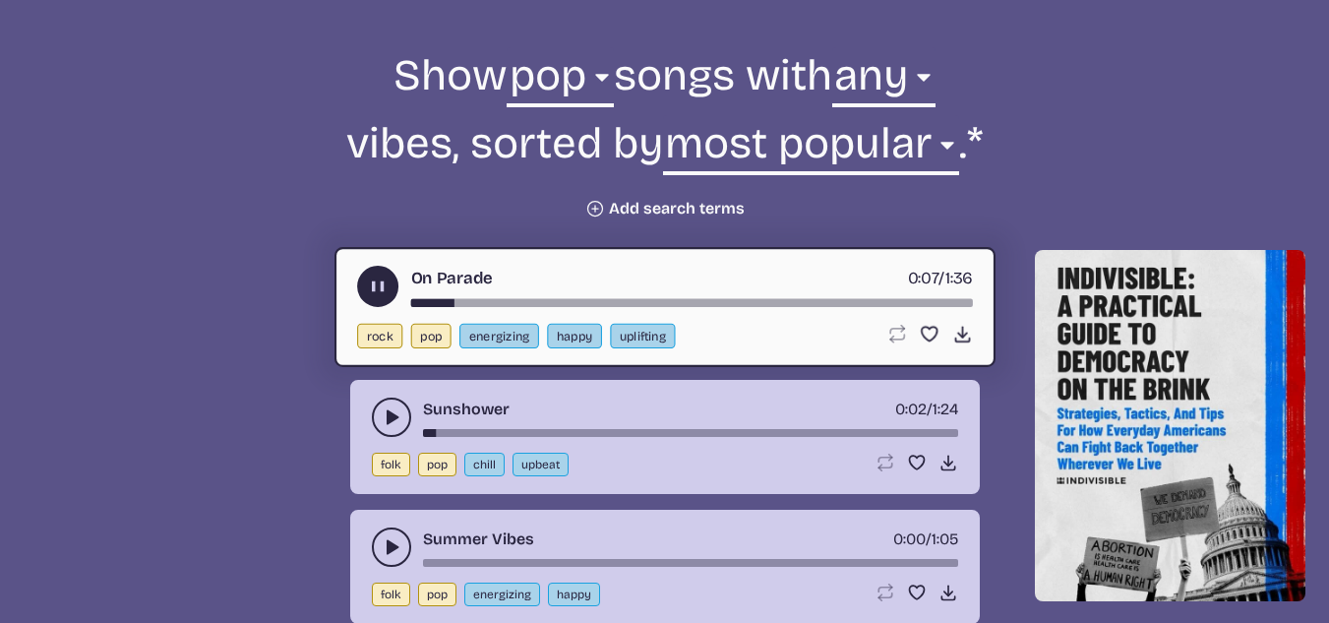
click at [376, 289] on use "play-pause toggle" at bounding box center [377, 286] width 21 height 21
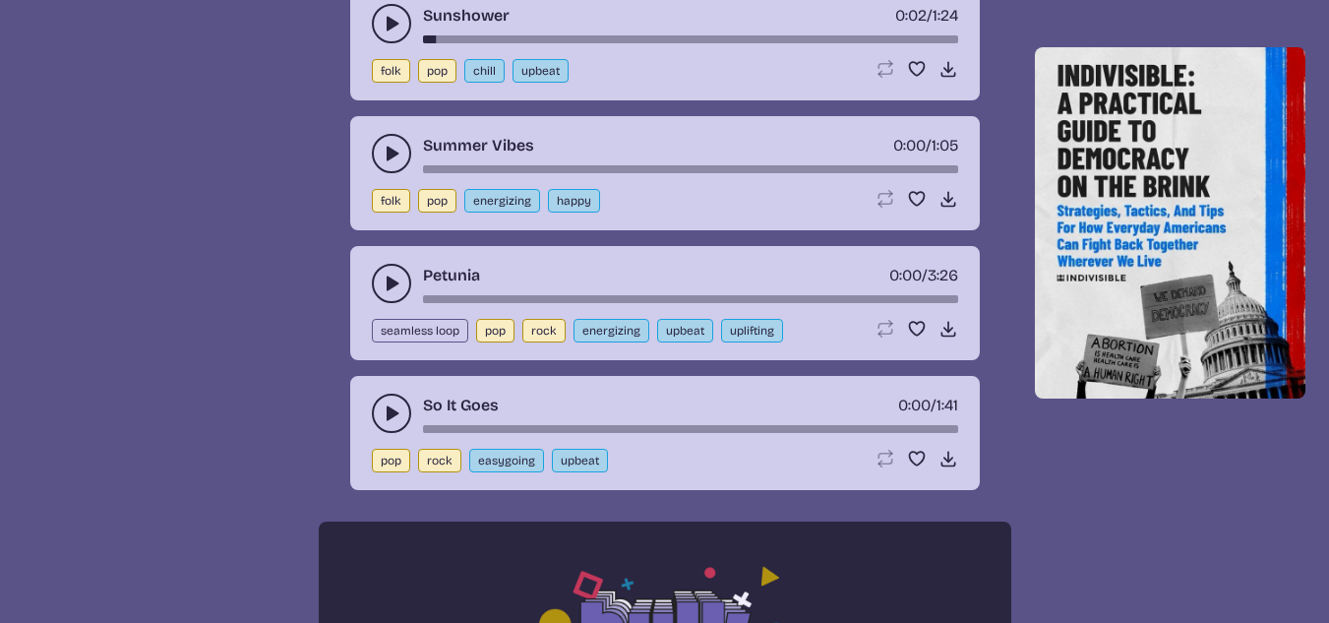
scroll to position [1296, 0]
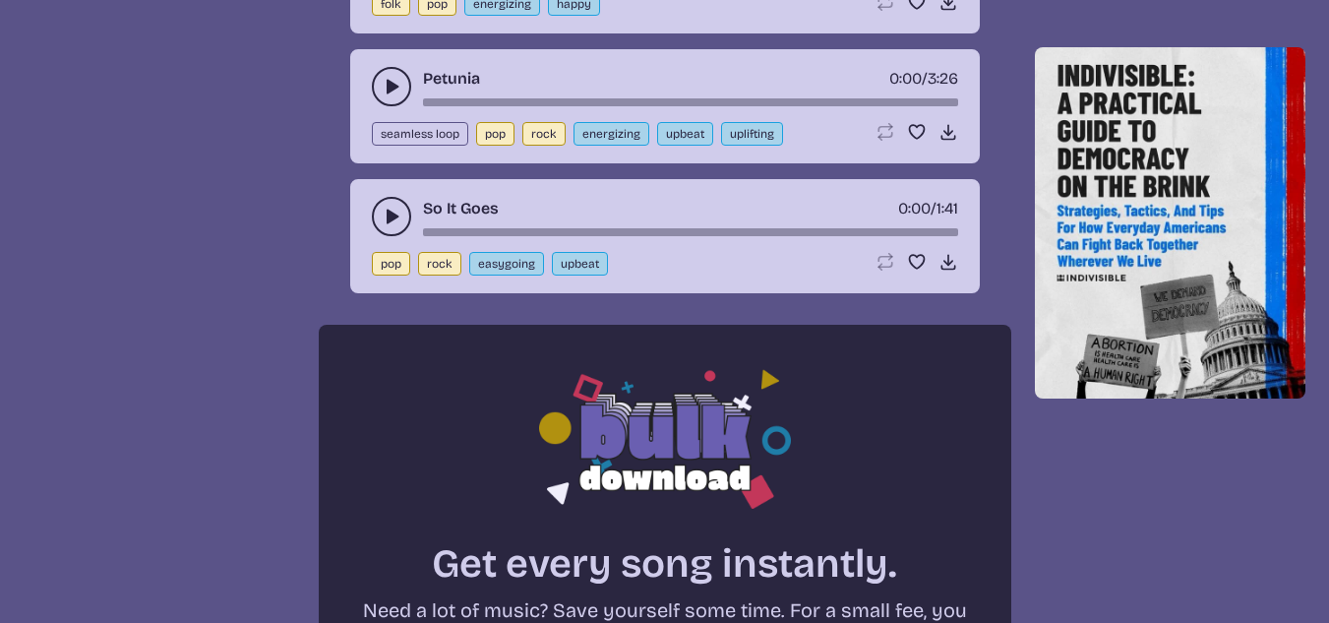
click at [397, 214] on icon "play-pause toggle" at bounding box center [392, 217] width 20 height 20
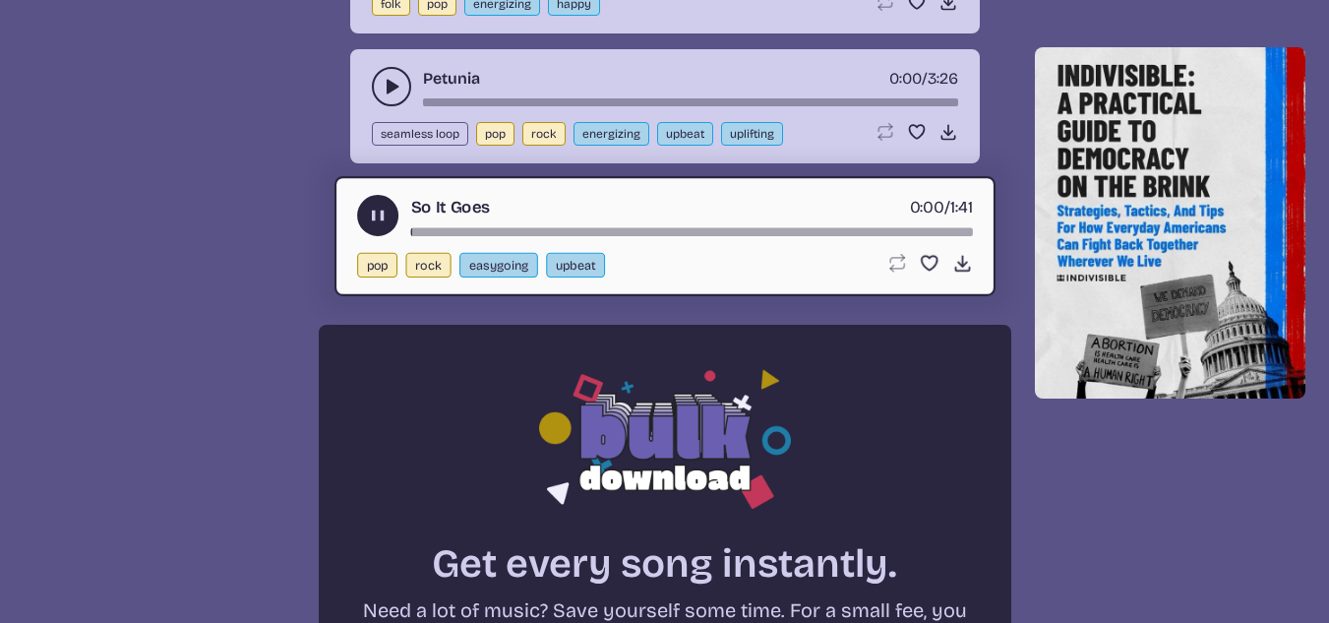
scroll to position [1788, 0]
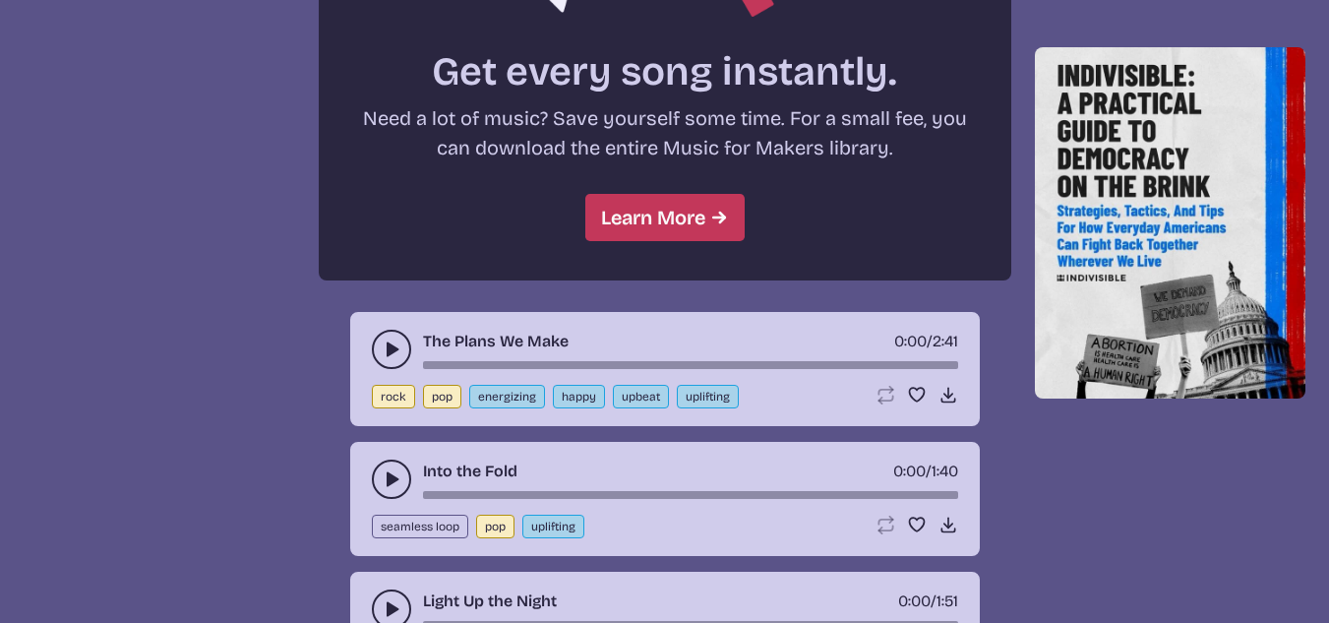
click at [397, 346] on icon "play-pause toggle" at bounding box center [392, 349] width 20 height 20
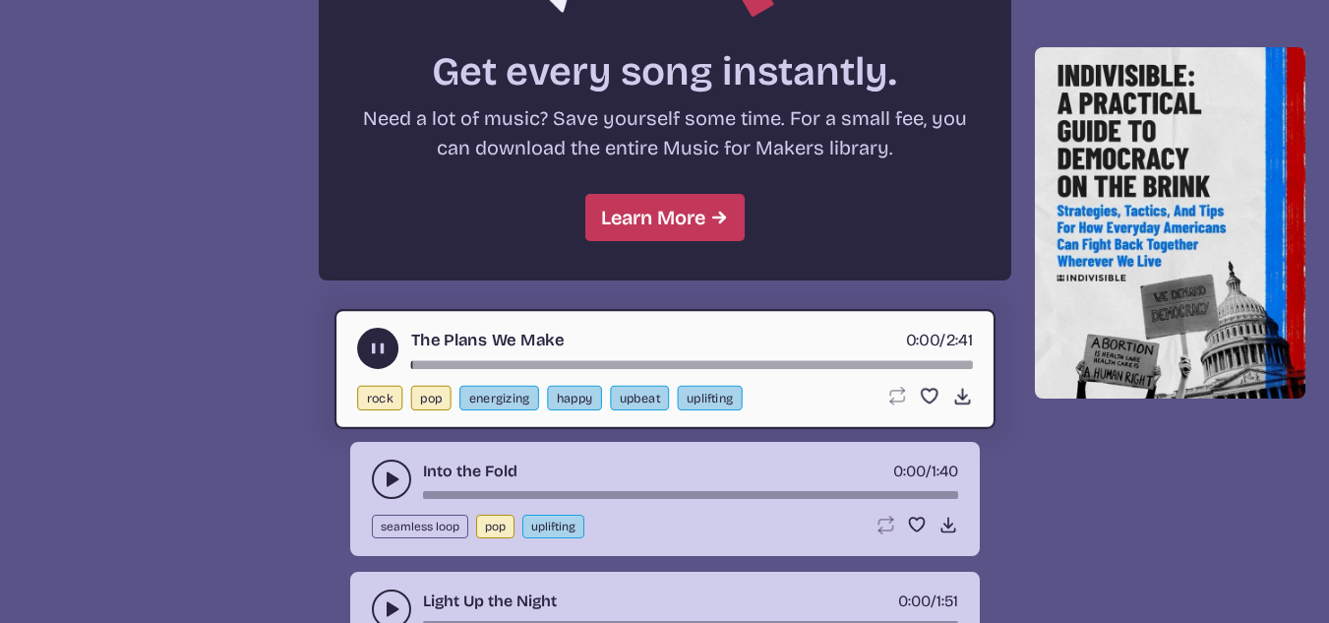
scroll to position [2083, 0]
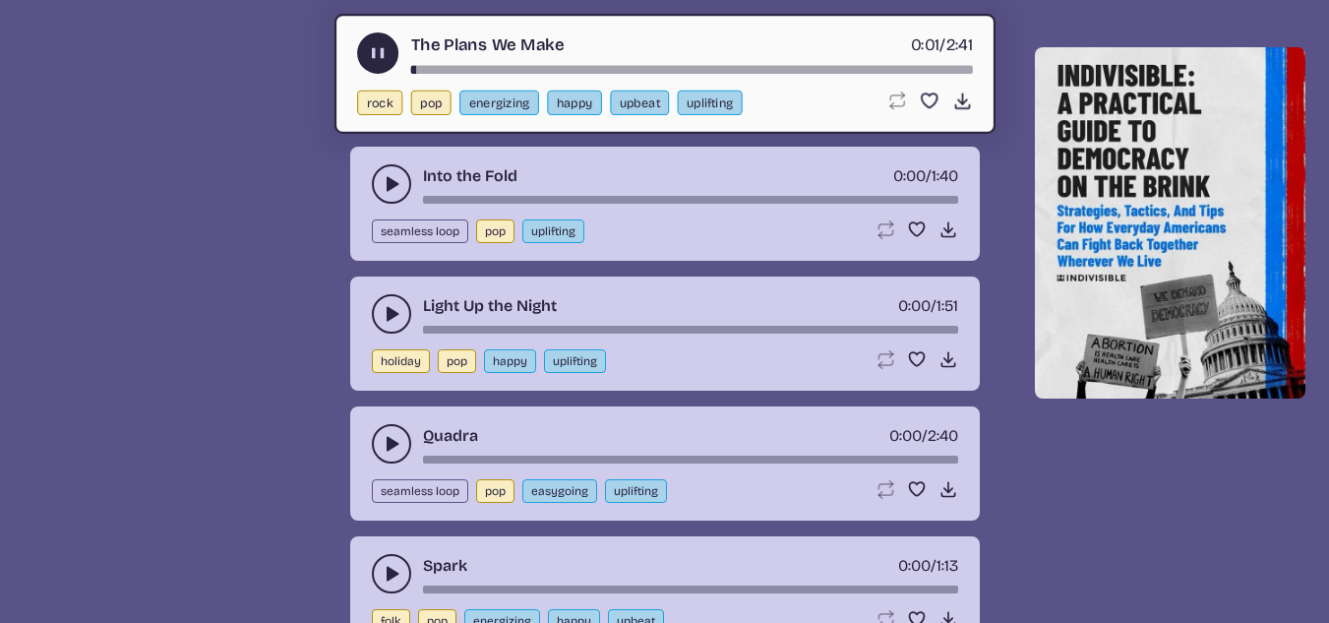
click at [393, 174] on icon "play-pause toggle" at bounding box center [392, 184] width 20 height 20
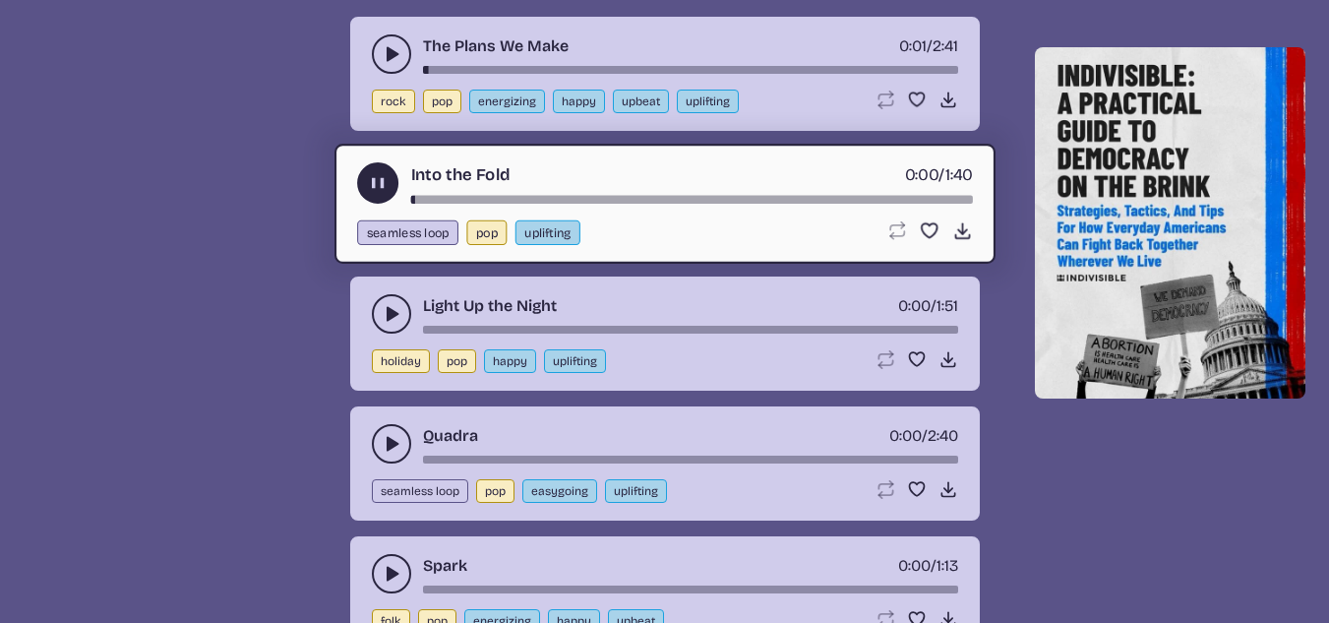
click at [391, 295] on button "play-pause toggle" at bounding box center [391, 313] width 39 height 39
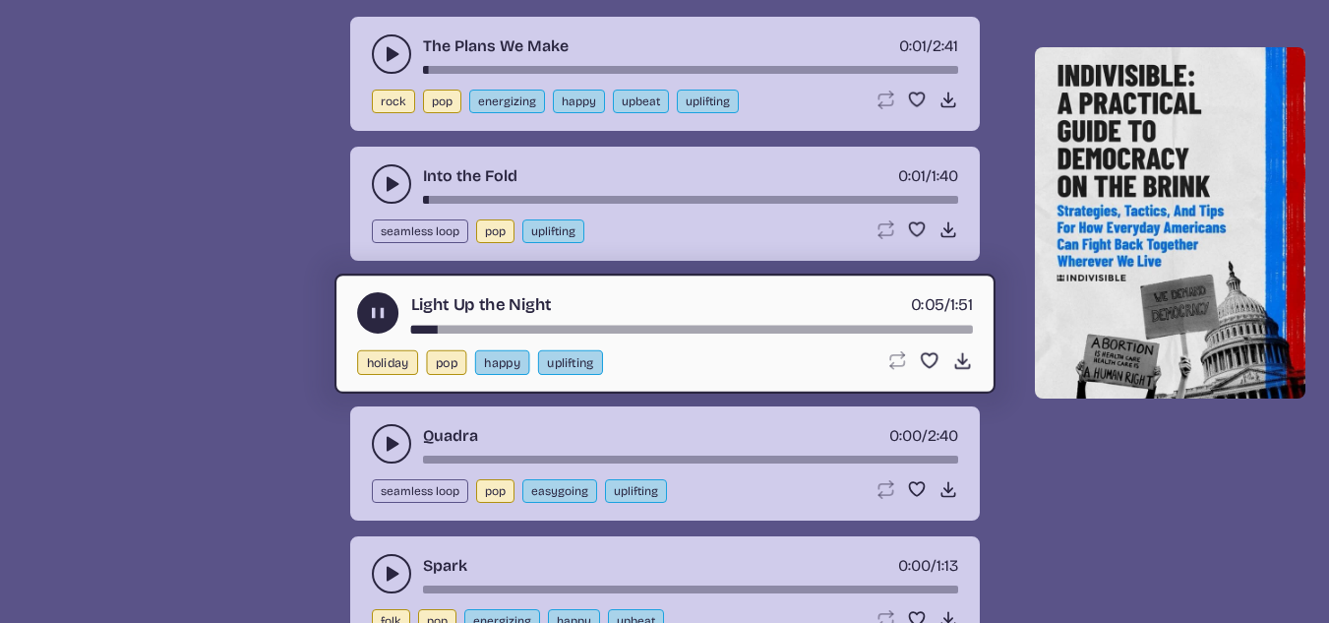
click at [950, 359] on div "Loop song Loop this song. Favorite song Save this song to your favorites. Downl…" at bounding box center [928, 360] width 87 height 21
click at [962, 358] on use at bounding box center [961, 360] width 21 height 21
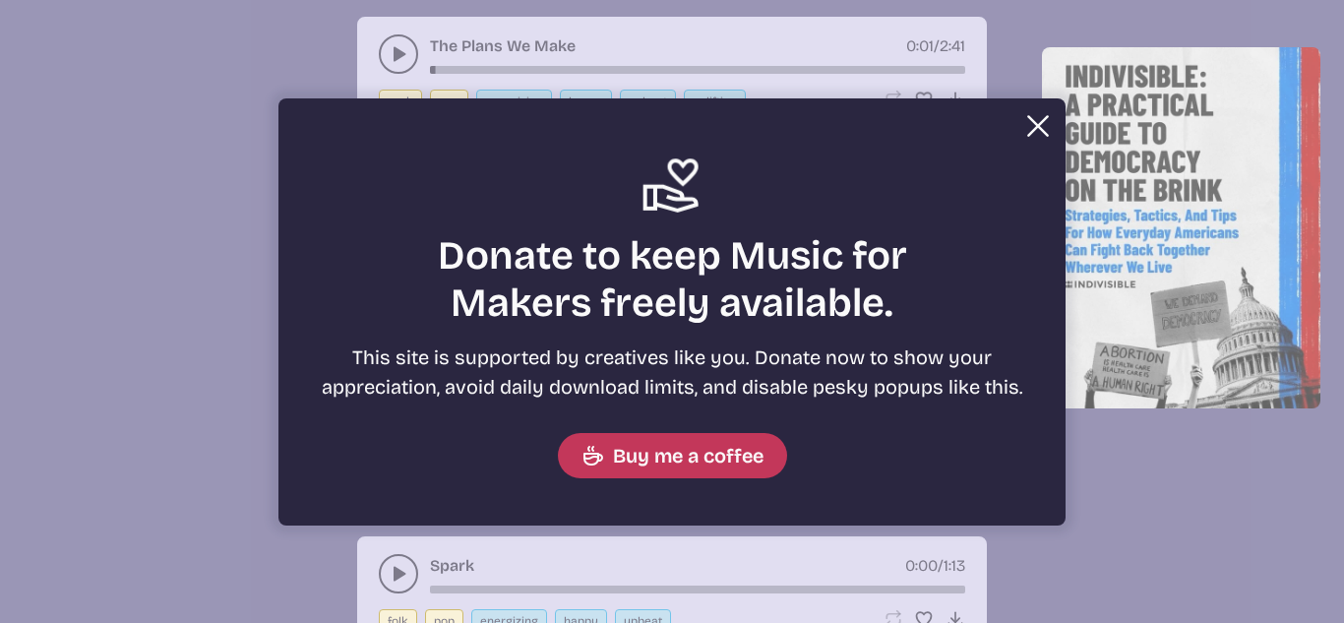
click at [1036, 128] on button "Close" at bounding box center [1037, 125] width 39 height 39
